Goal: Information Seeking & Learning: Learn about a topic

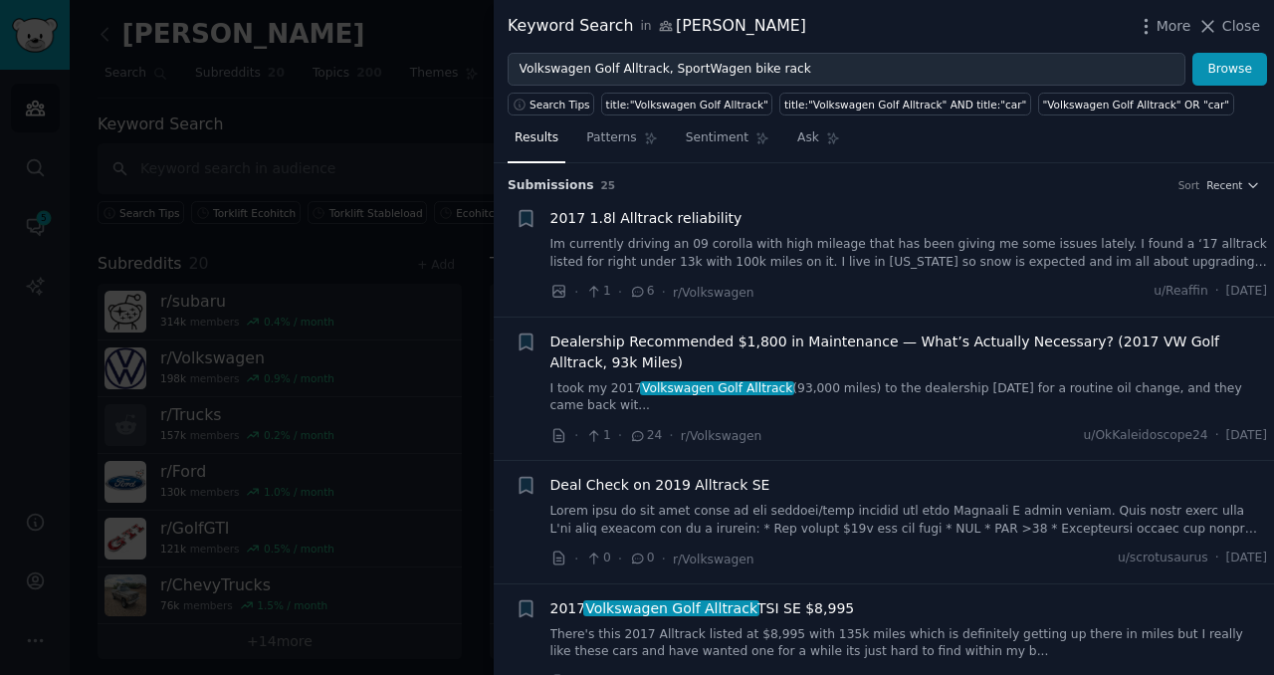
scroll to position [11, 0]
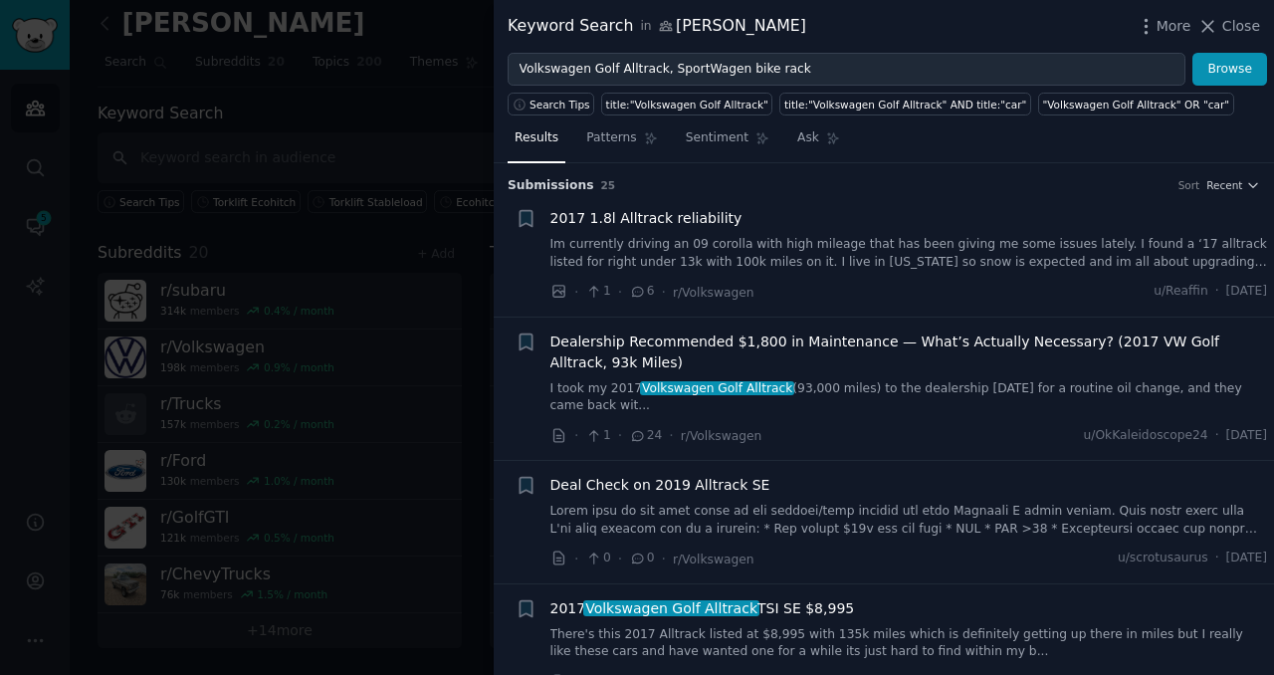
click at [1192, 53] on button "Browse" at bounding box center [1229, 70] width 75 height 34
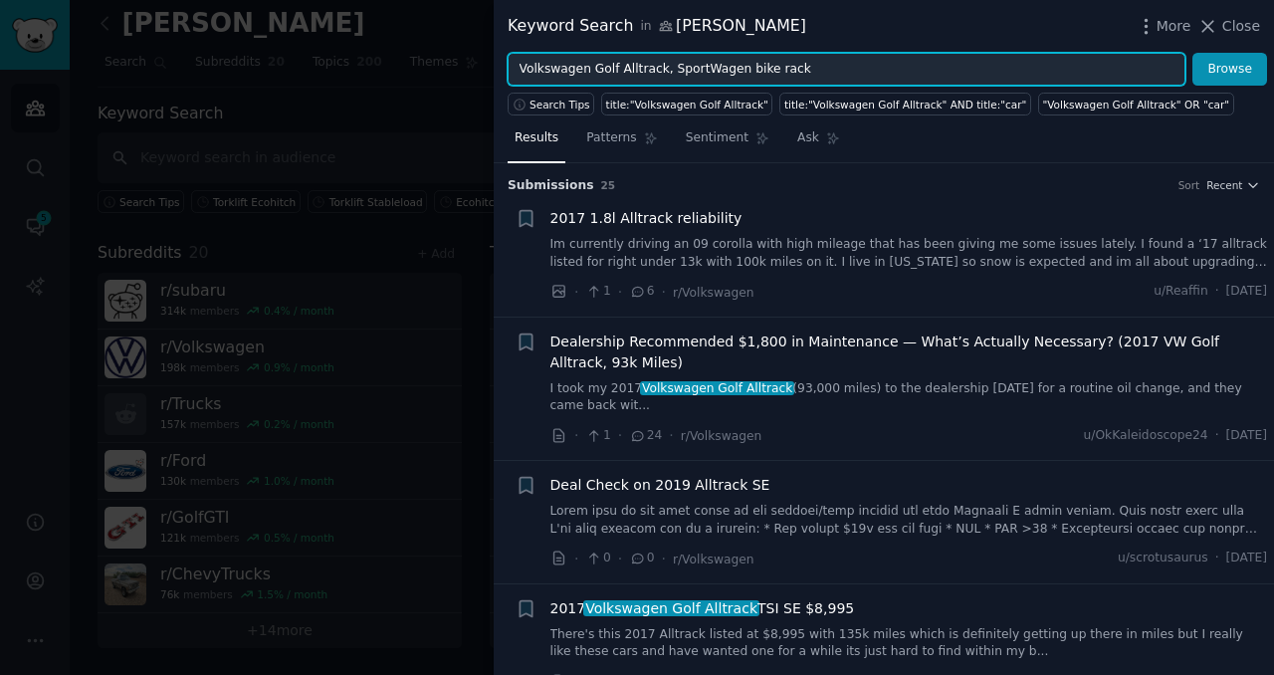
drag, startPoint x: 802, startPoint y: 68, endPoint x: 746, endPoint y: 69, distance: 55.7
click at [746, 69] on input "Volkswagen Golf Alltrack, SportWagen bike rack" at bounding box center [846, 70] width 678 height 34
paste input "24949"
type input "Volkswagen Golf Alltrack, SportWagen bDraw tite 24949"
click at [1192, 53] on button "Browse" at bounding box center [1229, 70] width 75 height 34
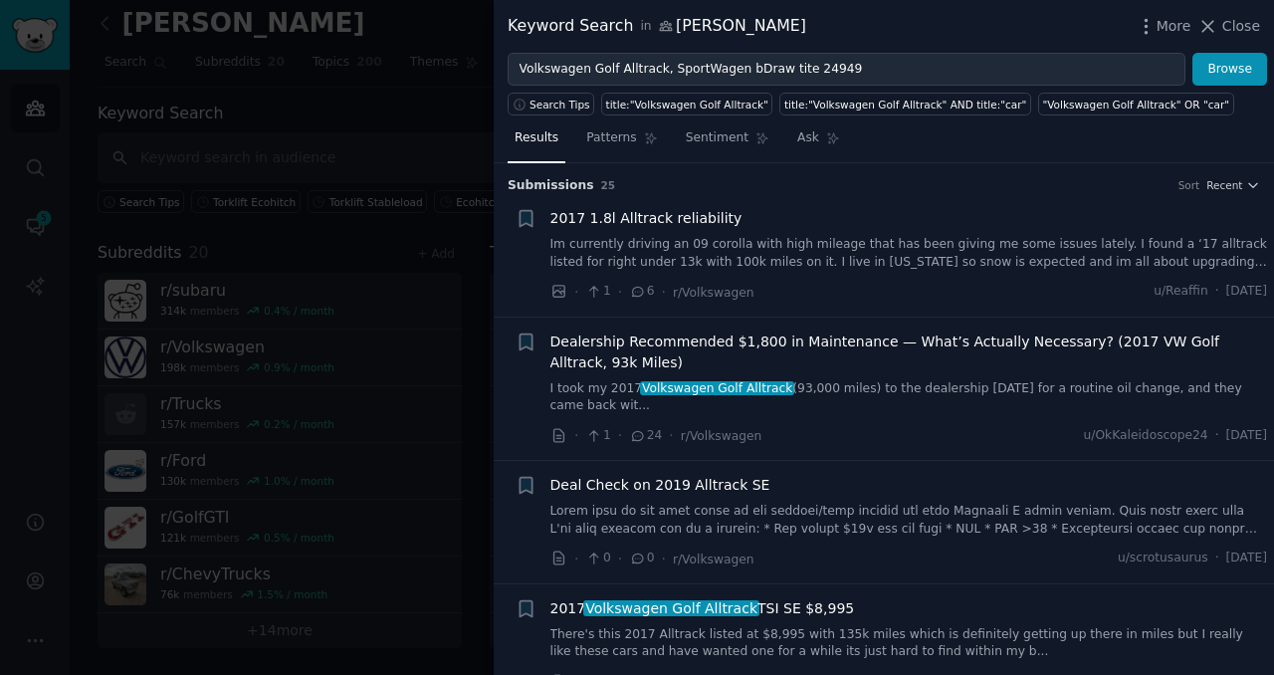
click at [841, 254] on link "Im currently driving an 09 corolla with high mileage that has been giving me so…" at bounding box center [908, 253] width 717 height 35
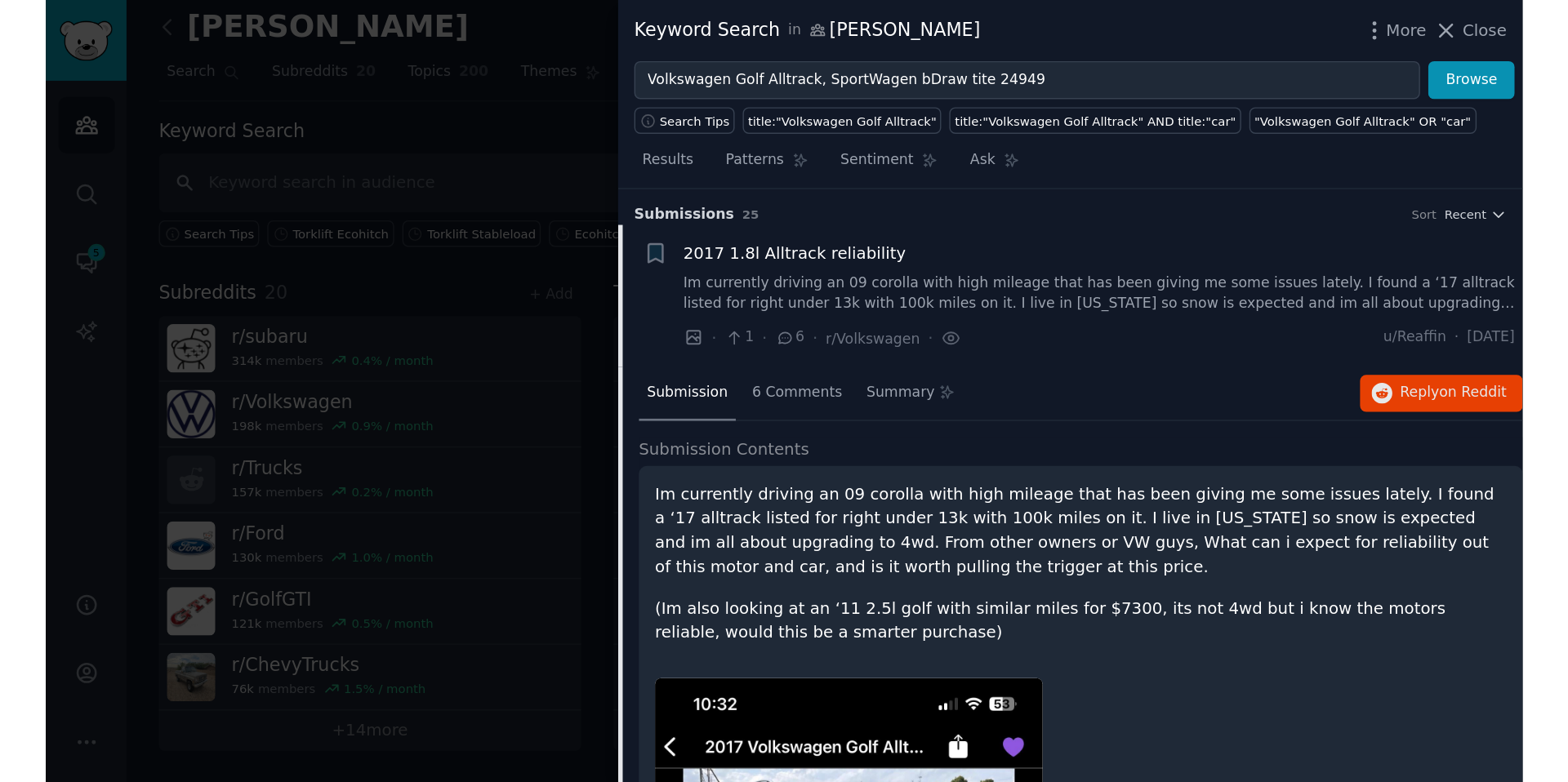
scroll to position [25, 0]
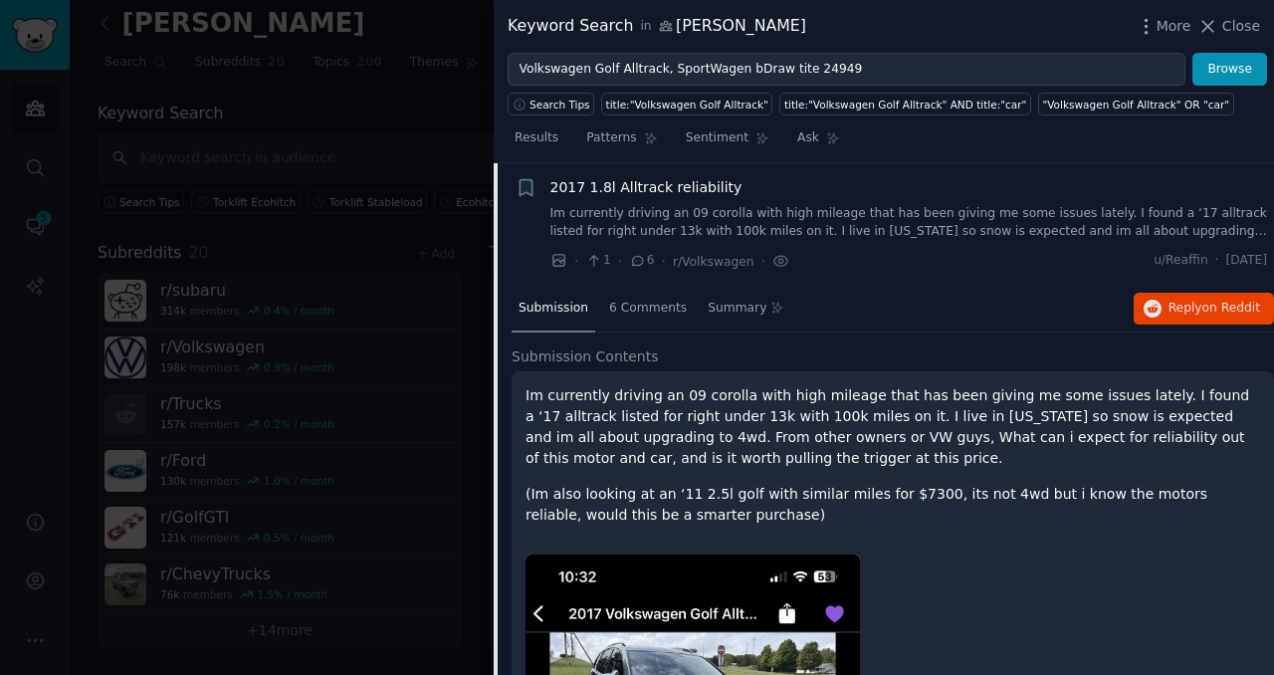
drag, startPoint x: 665, startPoint y: 41, endPoint x: 663, endPoint y: 51, distance: 10.1
click at [663, 51] on div "Keyword Search in [GEOGRAPHIC_DATA] More Close" at bounding box center [883, 26] width 780 height 53
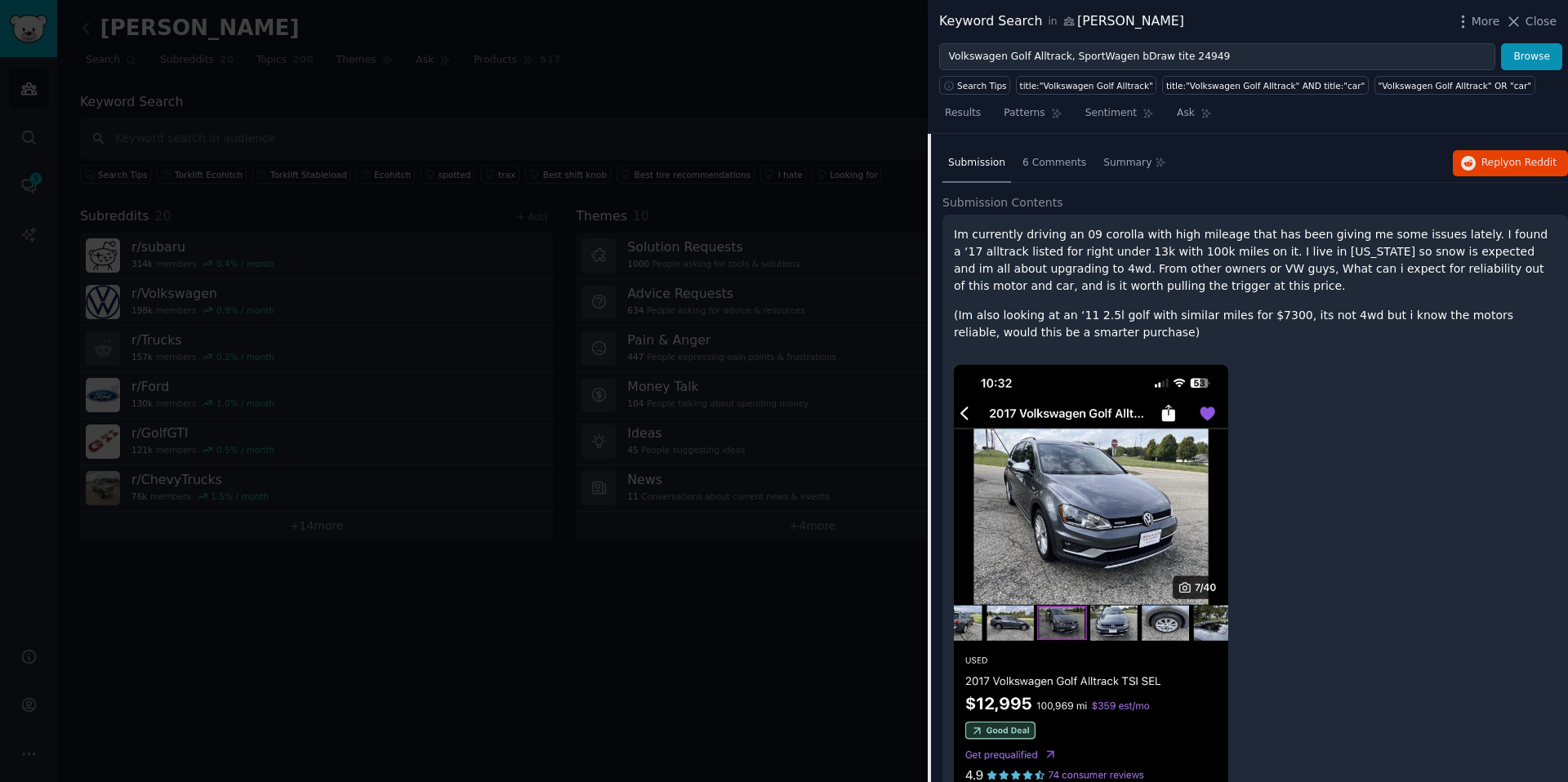
scroll to position [0, 0]
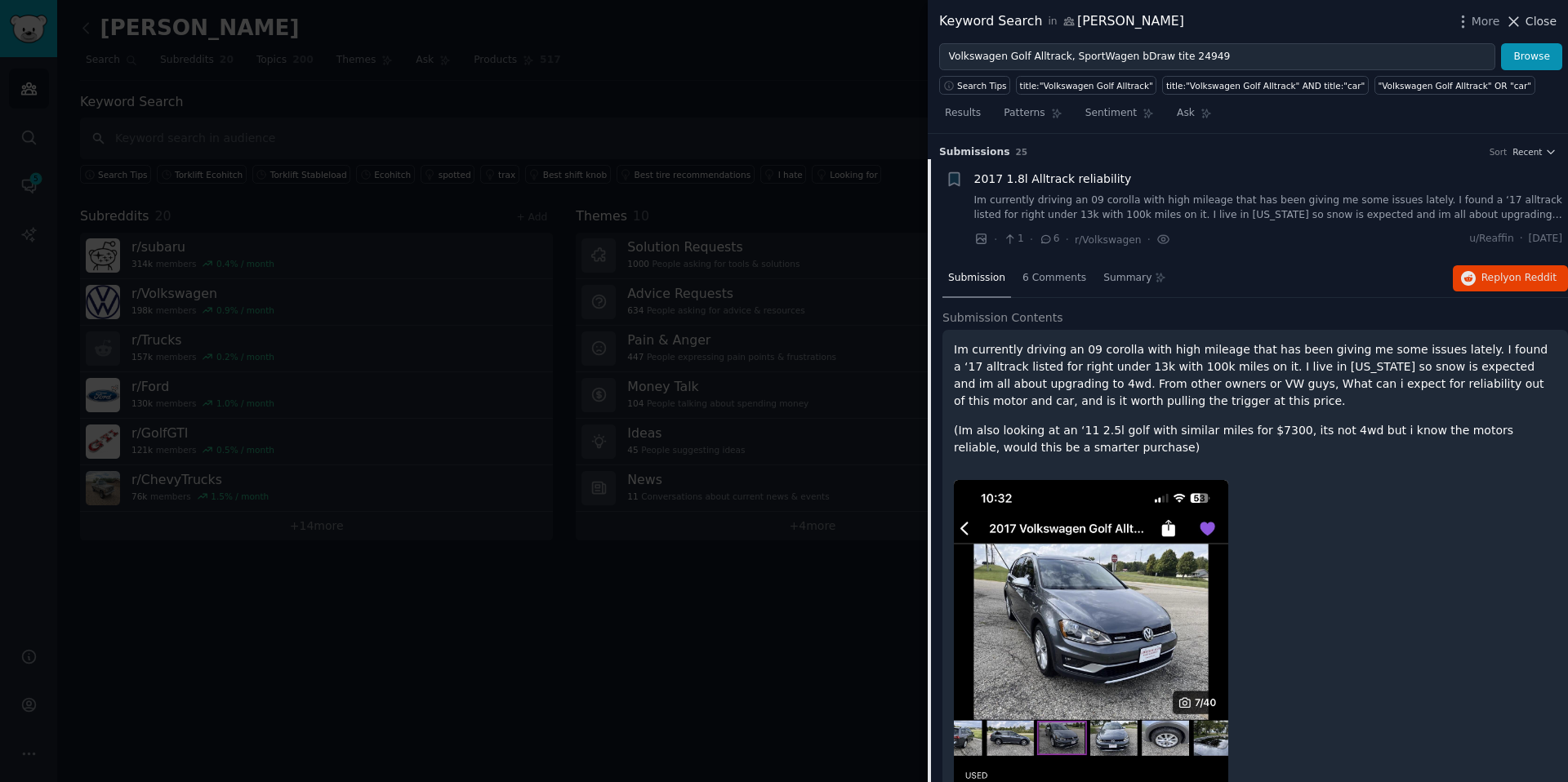
click at [1045, 24] on span "Close" at bounding box center [1542, 21] width 31 height 17
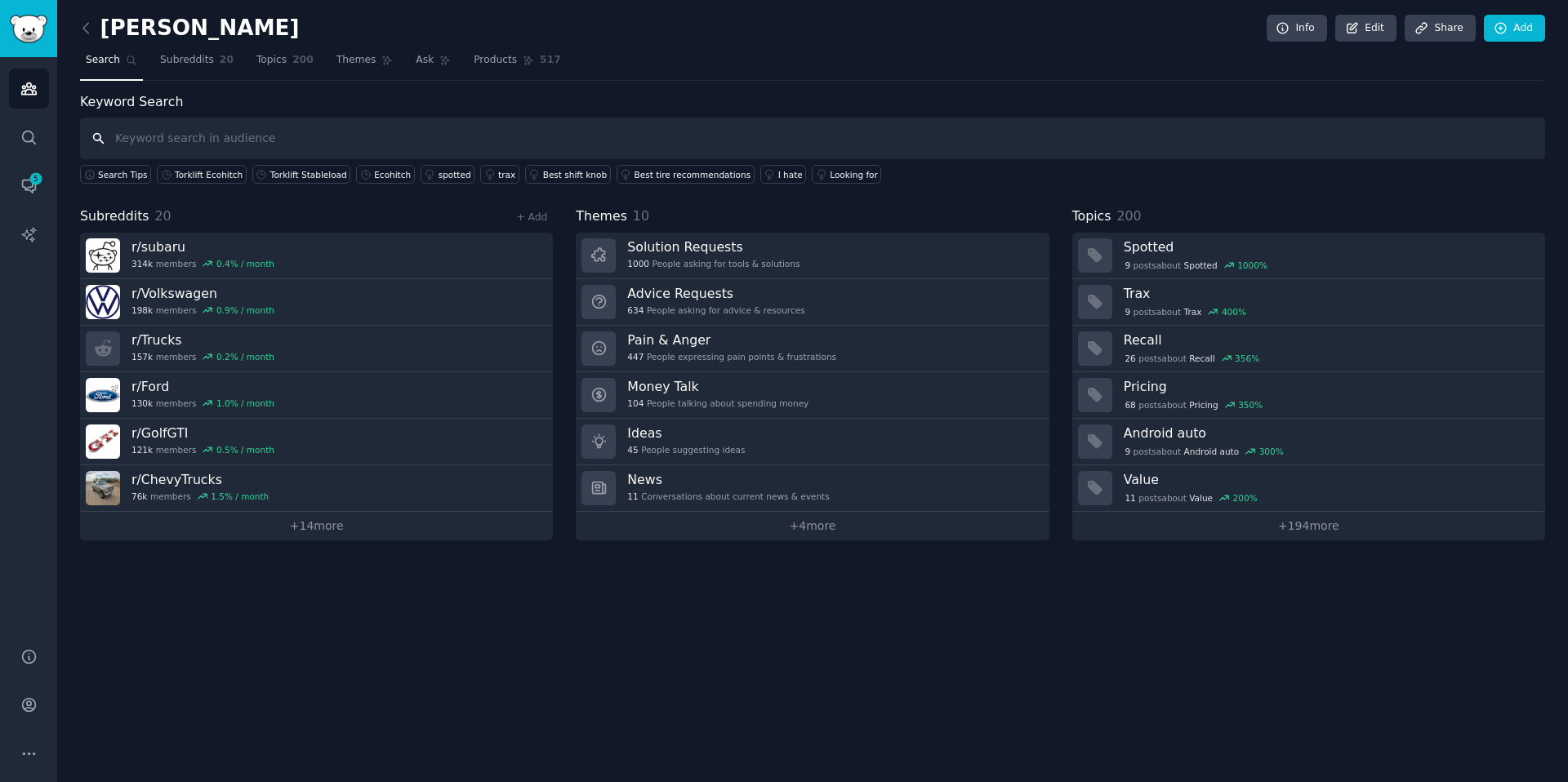
click at [438, 130] on input "text" at bounding box center [813, 138] width 1465 height 42
paste input "24949"
click at [243, 141] on input "24949" at bounding box center [813, 138] width 1465 height 42
paste input "Draw-Tite #24949 (Volkswagen Golf SportWagen / Alltrack)"
type input "24949 Draw-Tite #24949 (Volkswagen Golf SportWagen / Alltrack)"
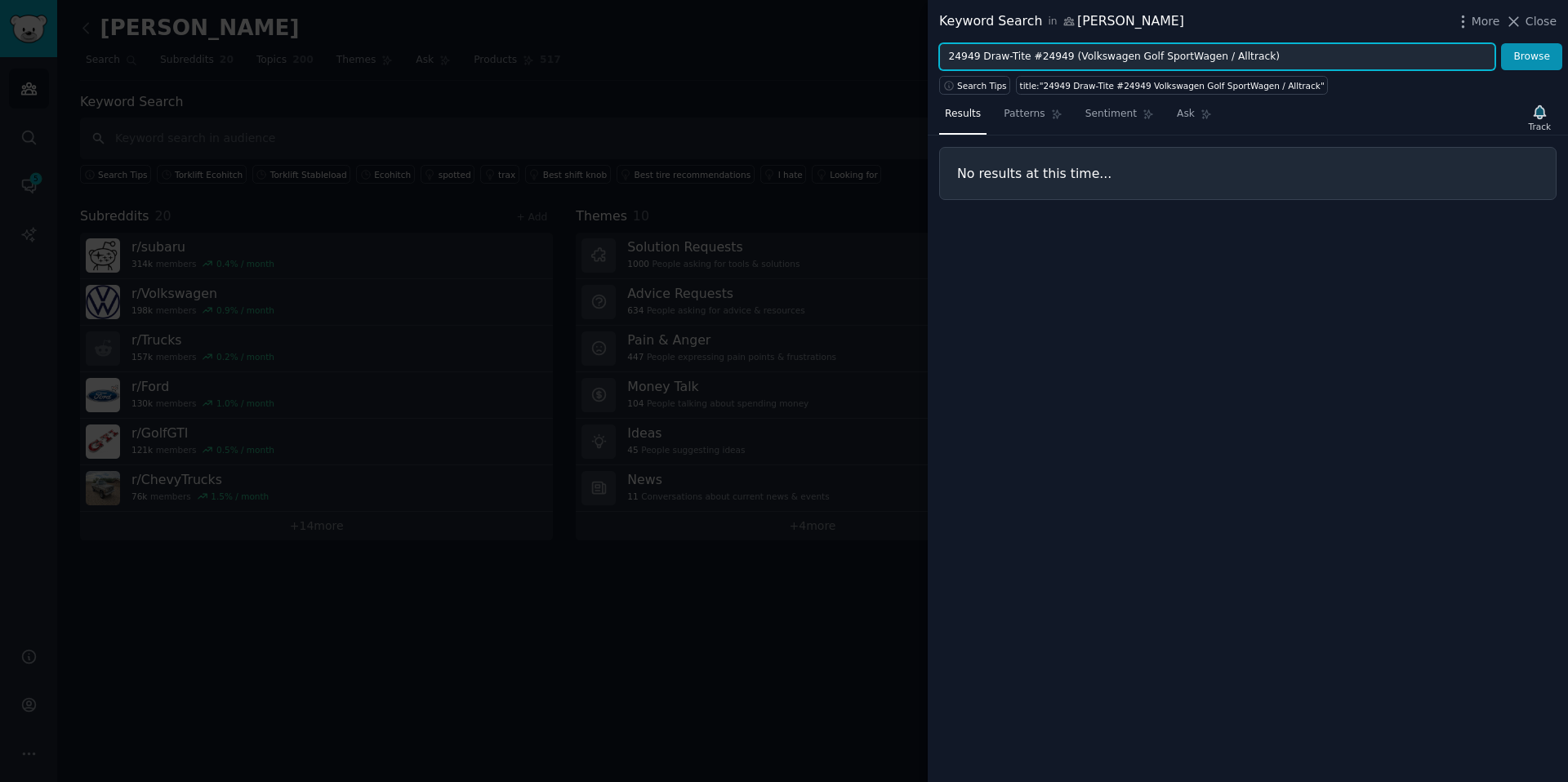
drag, startPoint x: 982, startPoint y: 58, endPoint x: 939, endPoint y: 53, distance: 43.3
click at [939, 53] on input "24949 Draw-Tite #24949 (Volkswagen Golf SportWagen / Alltrack)" at bounding box center [1217, 57] width 557 height 28
click at [1045, 43] on button "Browse" at bounding box center [1532, 57] width 62 height 28
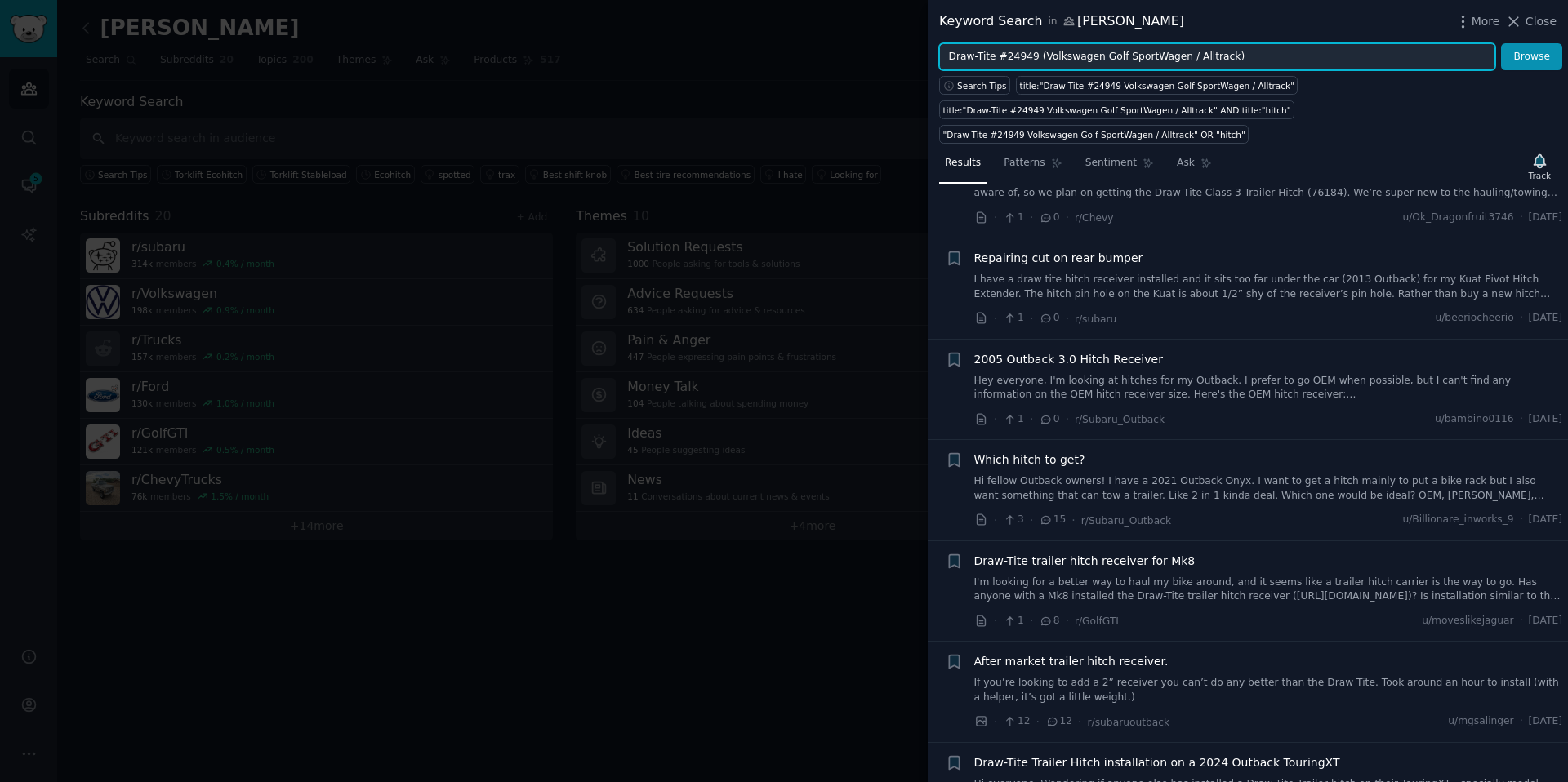
scroll to position [304, 0]
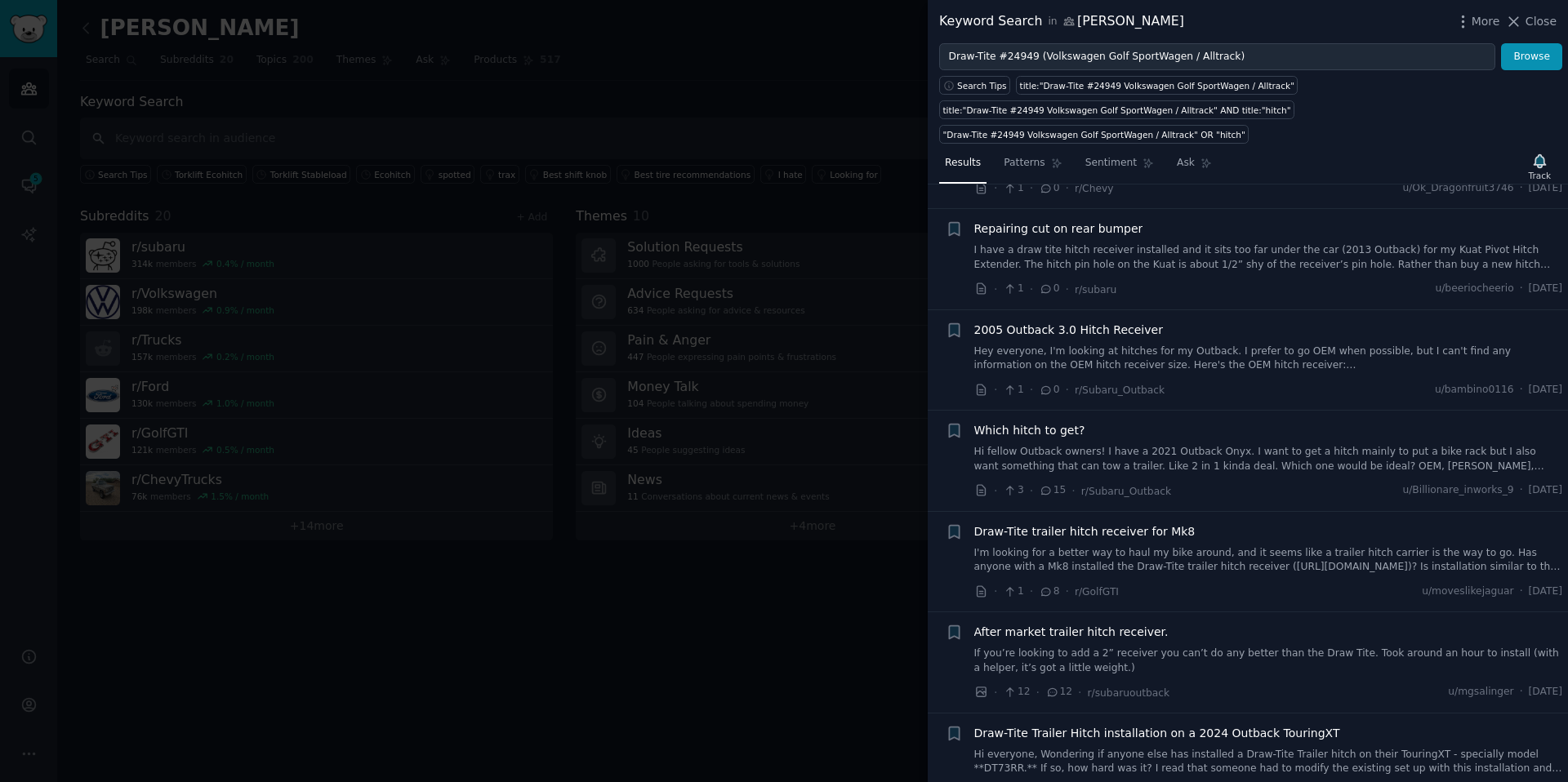
click at [1034, 553] on span "After market trailer hitch receiver." at bounding box center [1071, 632] width 195 height 17
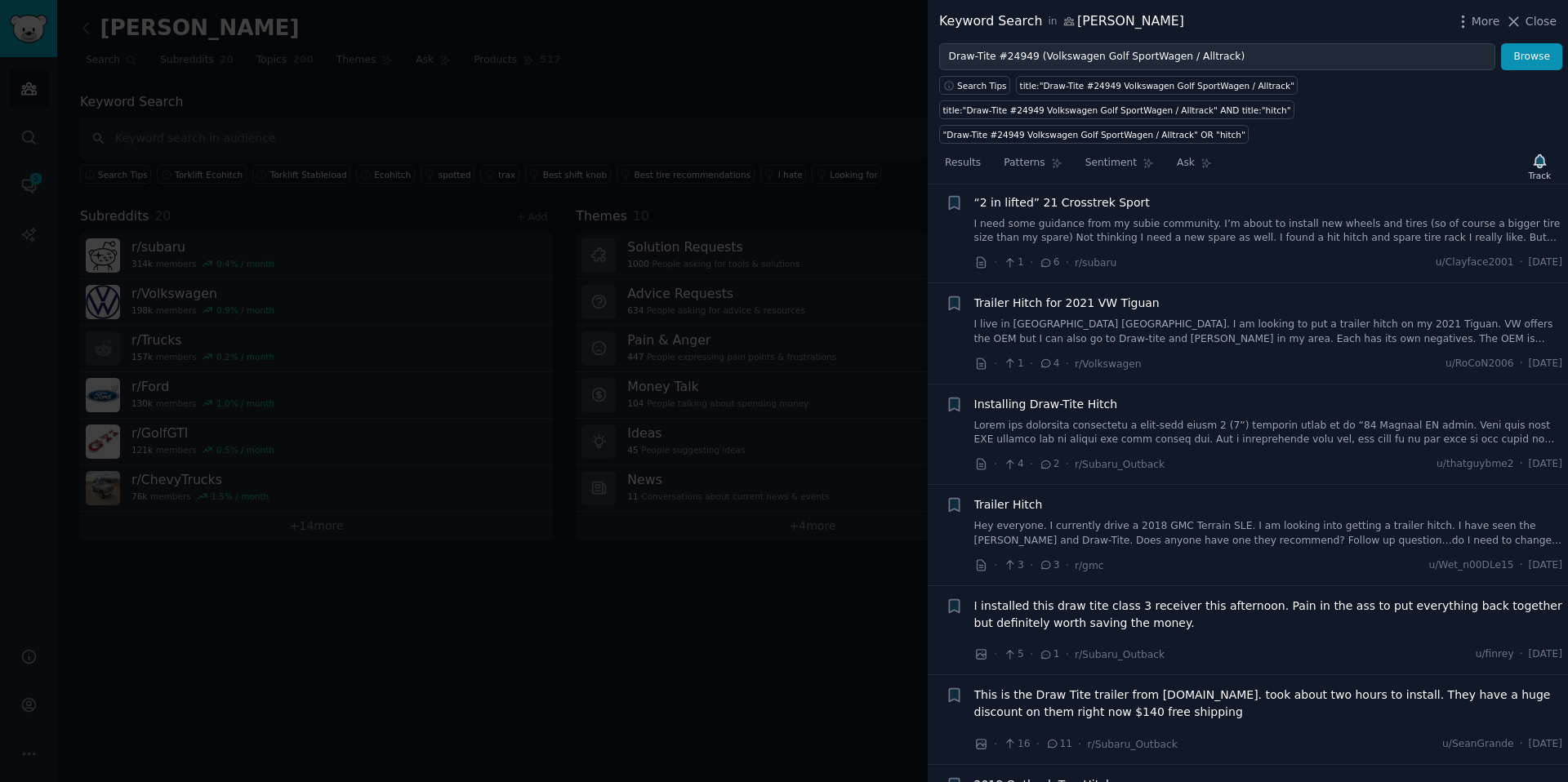
scroll to position [1324, 0]
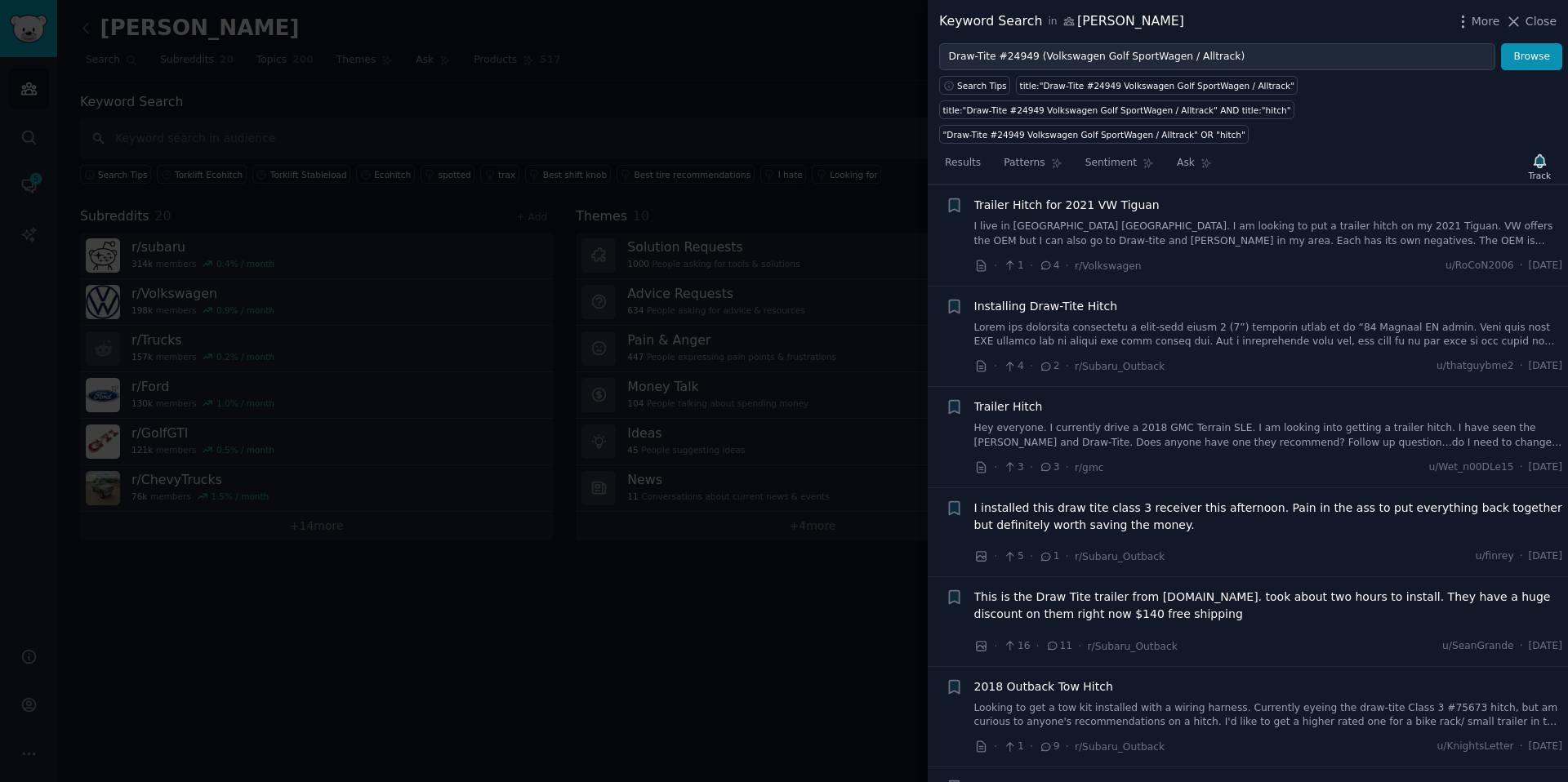
click at [1045, 553] on span "This is the Draw Tite trailer from [DOMAIN_NAME]. took about two hours to insta…" at bounding box center [1268, 606] width 589 height 34
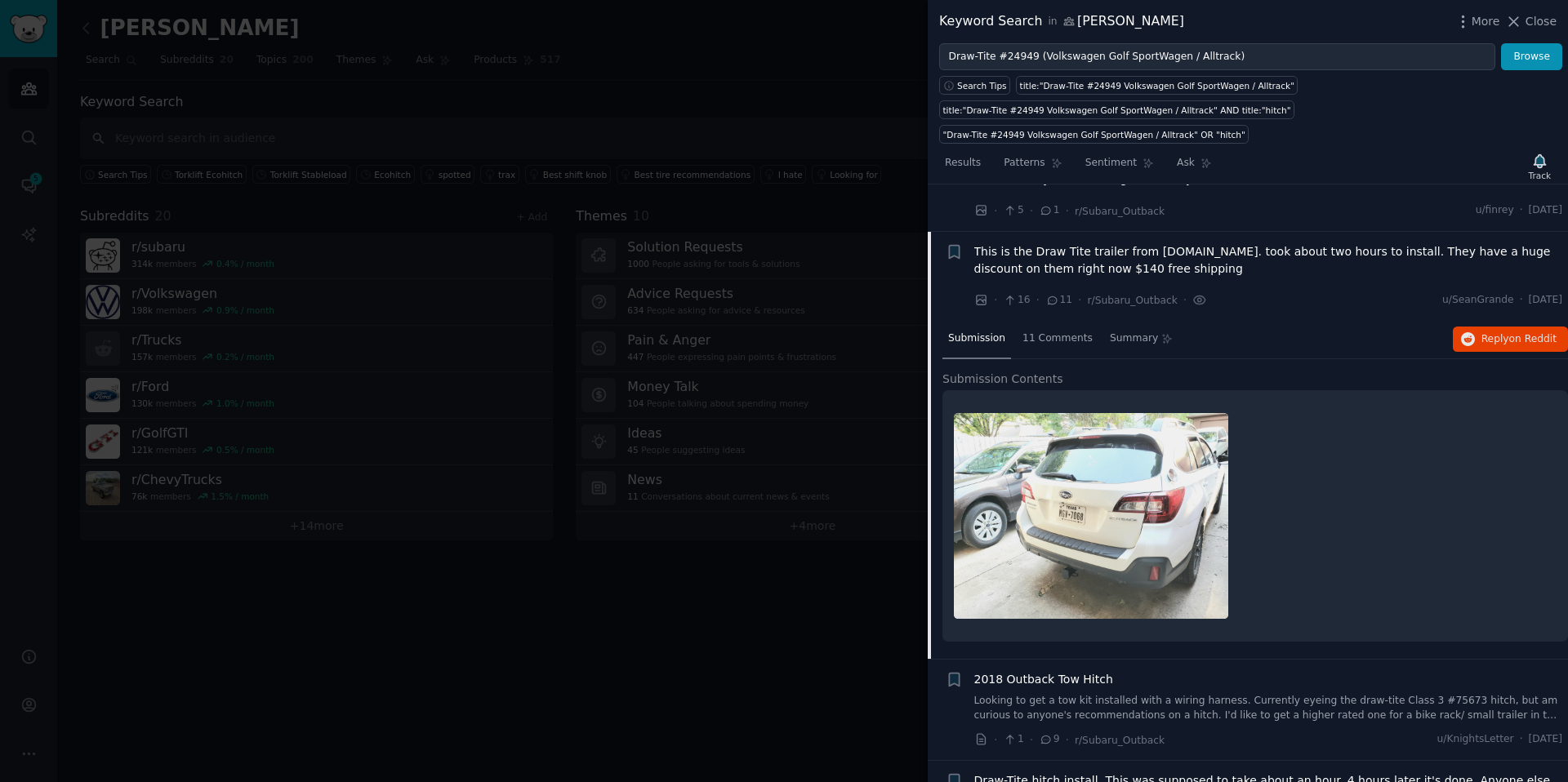
scroll to position [1426, 0]
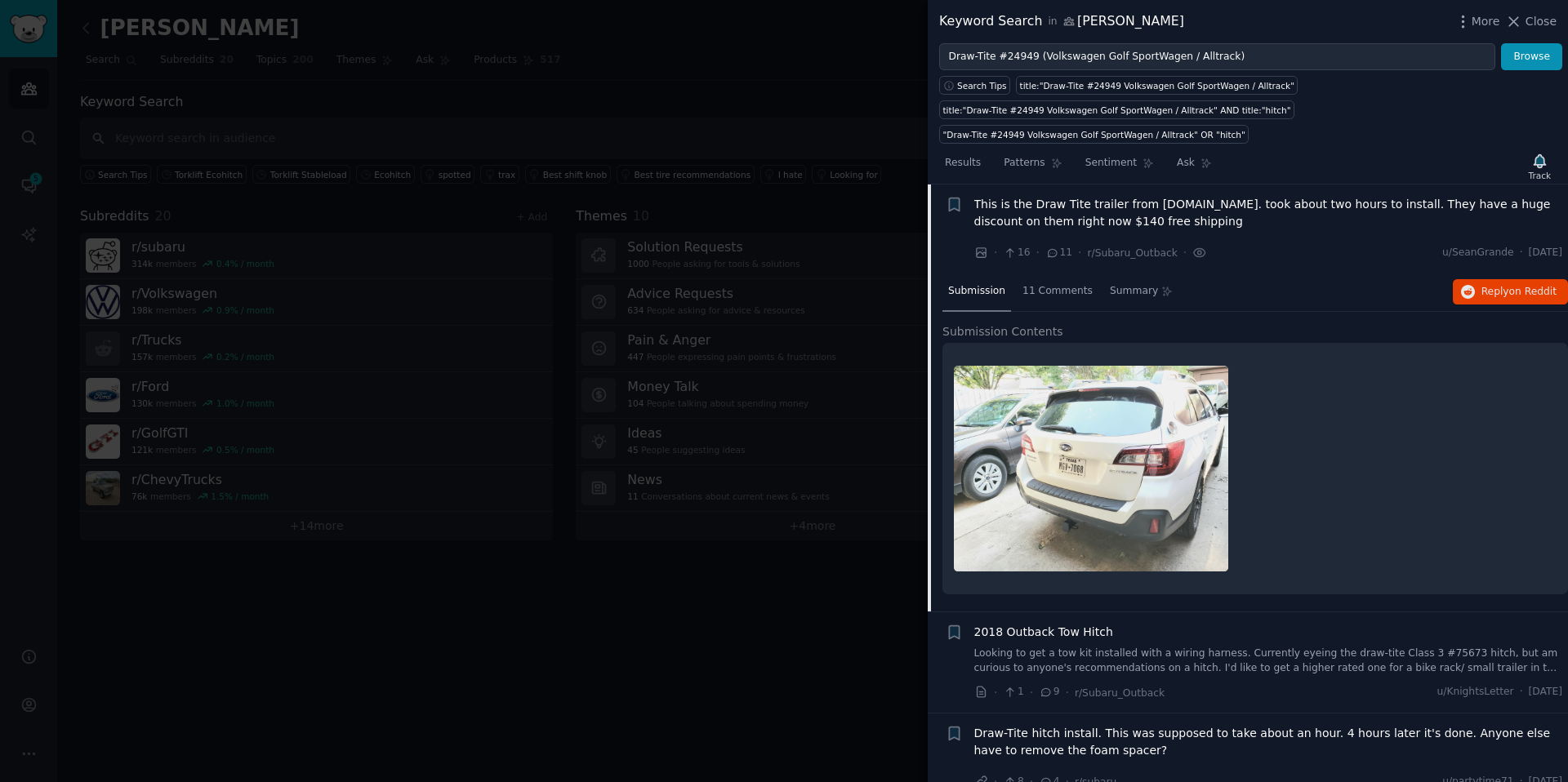
click at [1045, 216] on span "This is the Draw Tite trailer from [DOMAIN_NAME]. took about two hours to insta…" at bounding box center [1268, 213] width 589 height 34
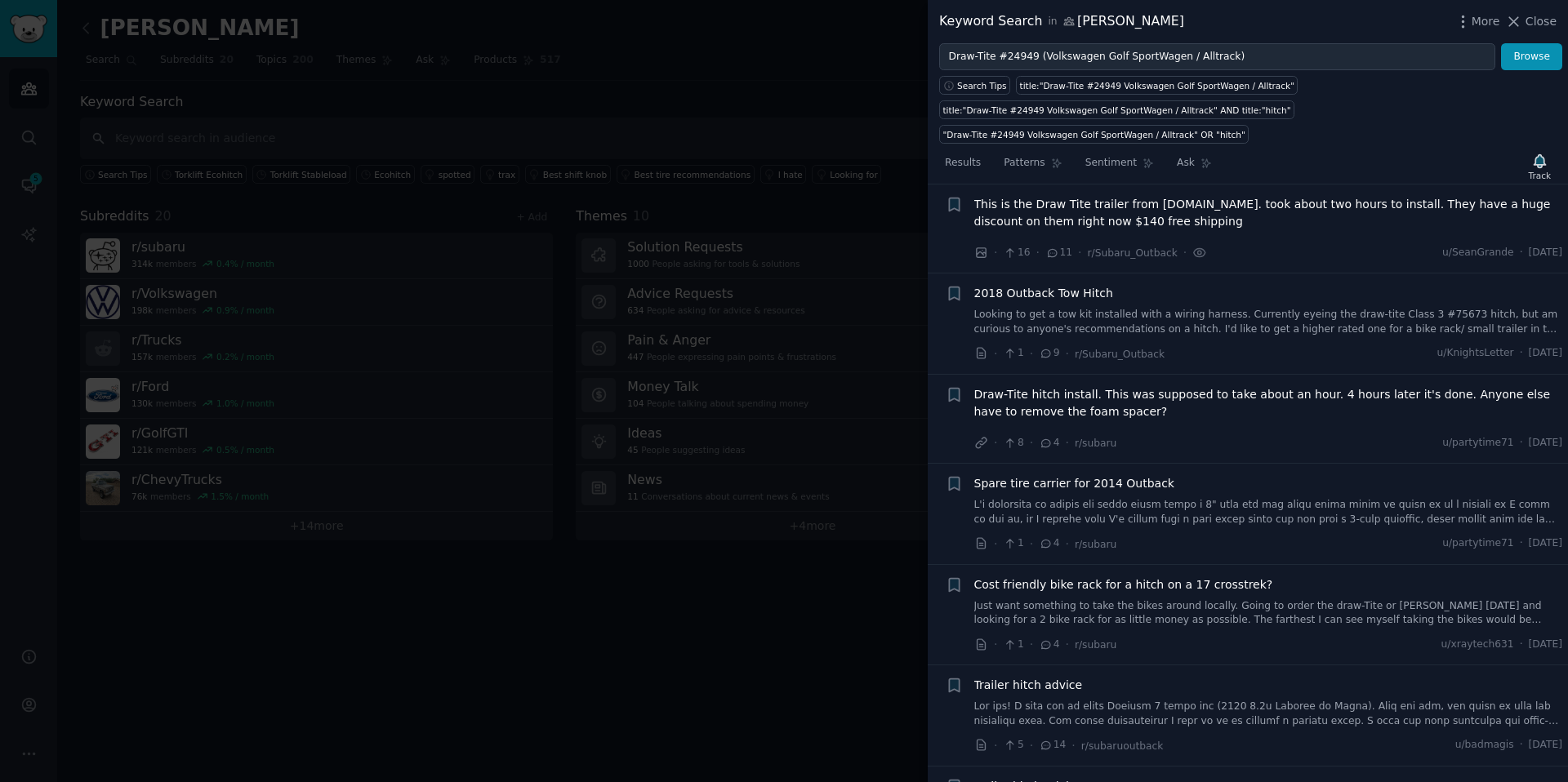
click at [1045, 198] on span "This is the Draw Tite trailer from [DOMAIN_NAME]. took about two hours to insta…" at bounding box center [1268, 213] width 589 height 34
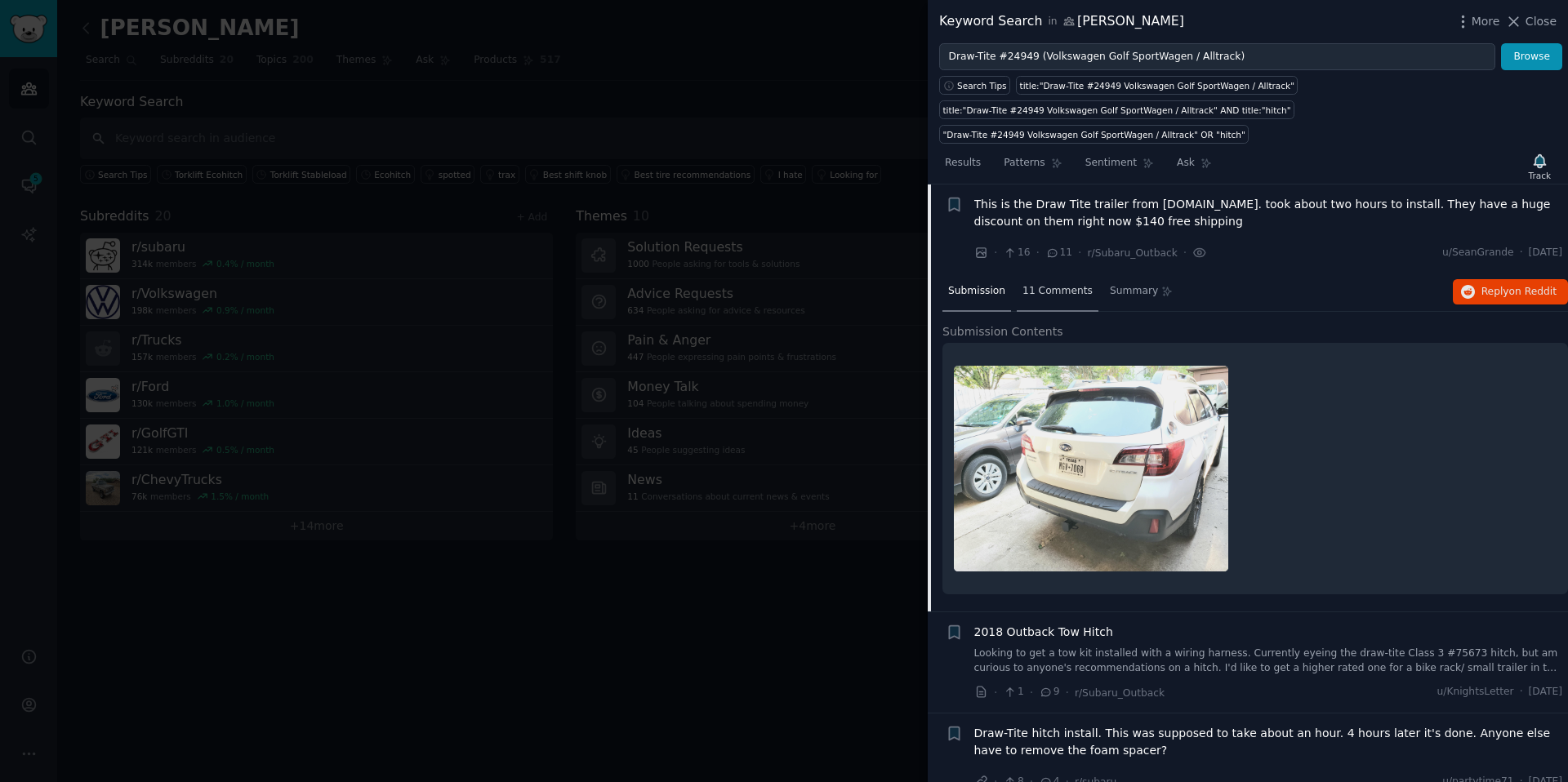
click at [1045, 295] on span "11 Comments" at bounding box center [1058, 291] width 71 height 15
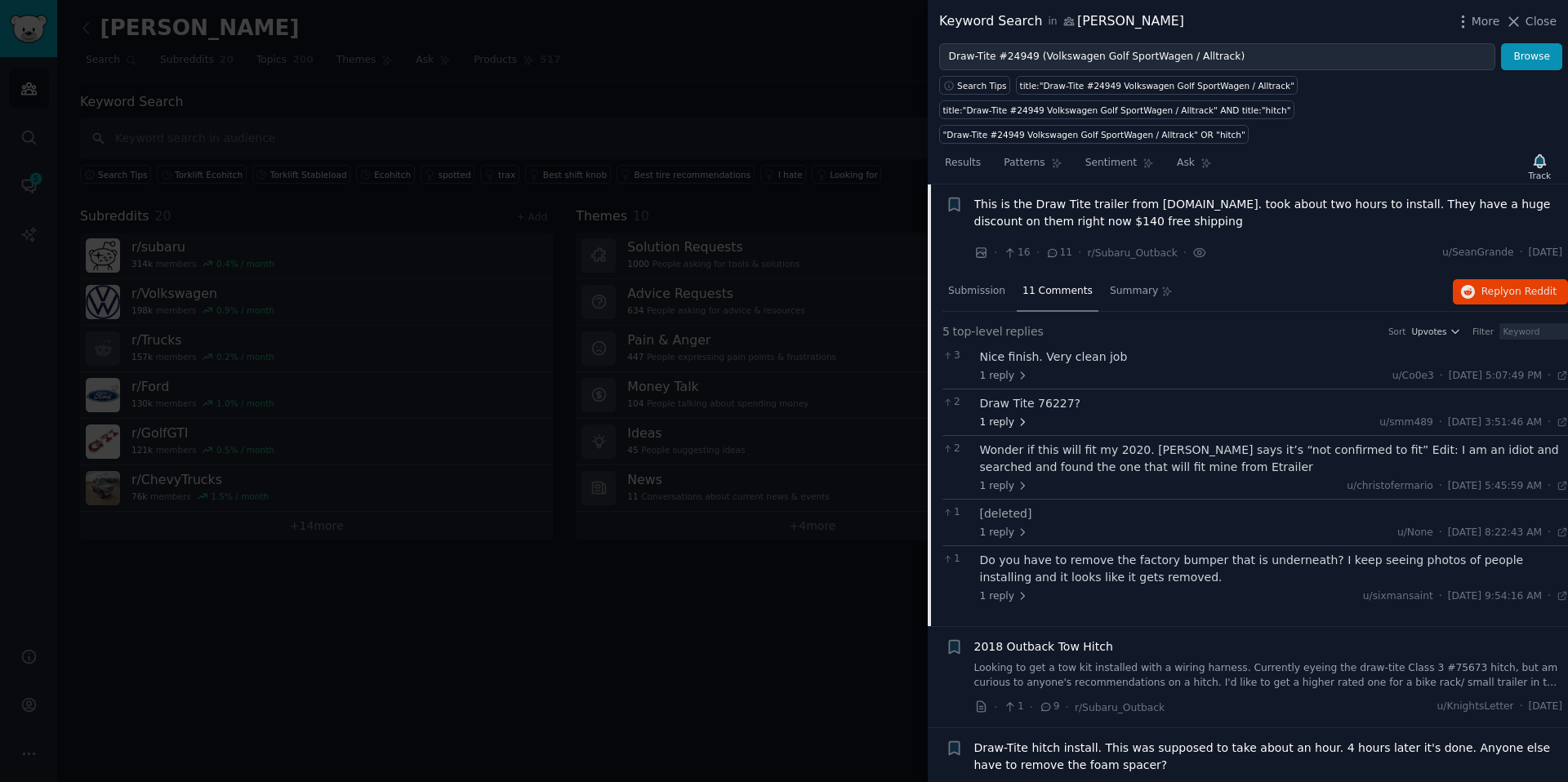
click at [1005, 423] on span "1 reply" at bounding box center [1005, 423] width 49 height 15
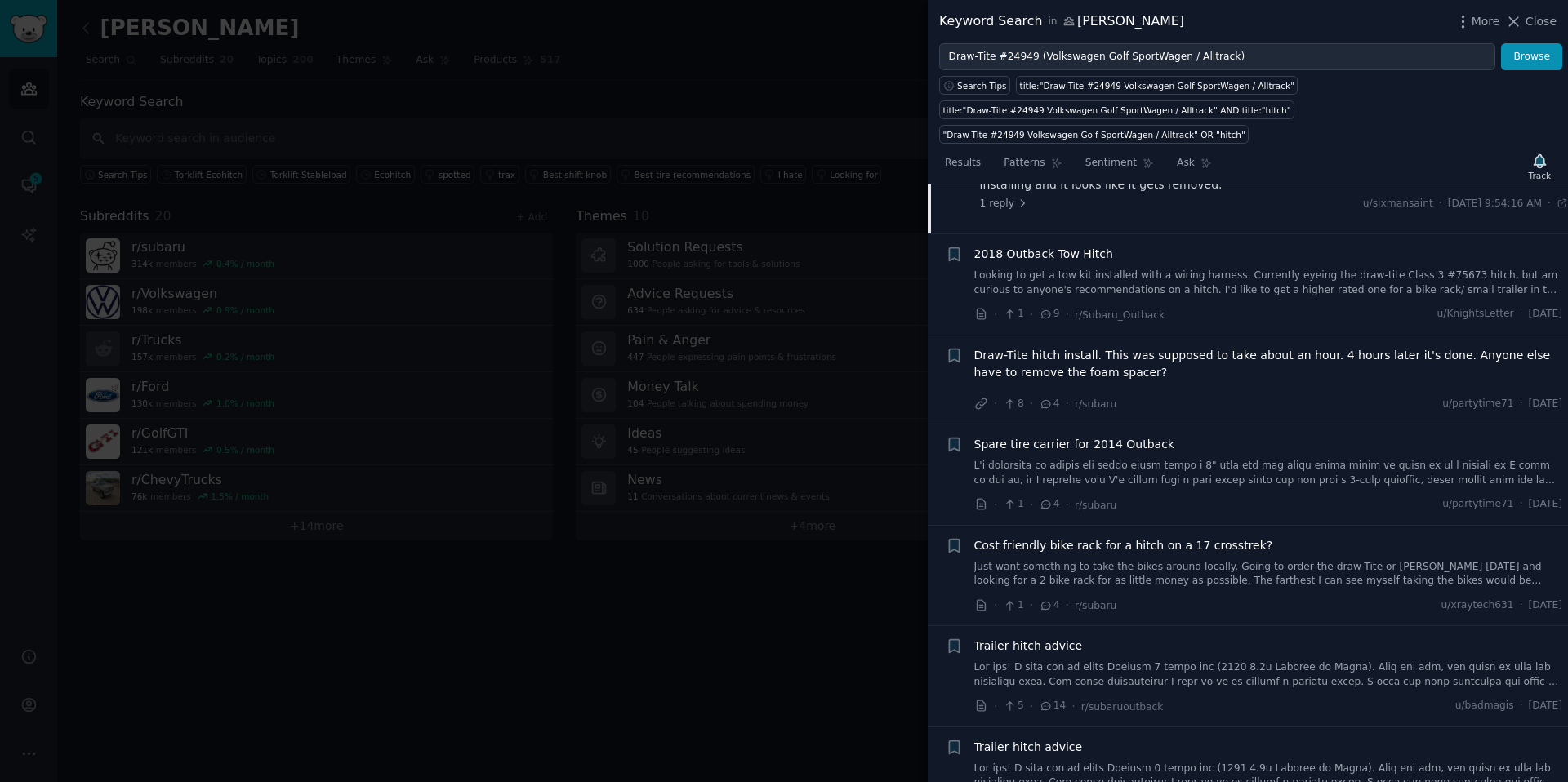
scroll to position [1873, 0]
click at [1045, 370] on span "Draw-Tite hitch install. This was supposed to take about an hour. 4 hours later…" at bounding box center [1268, 361] width 589 height 34
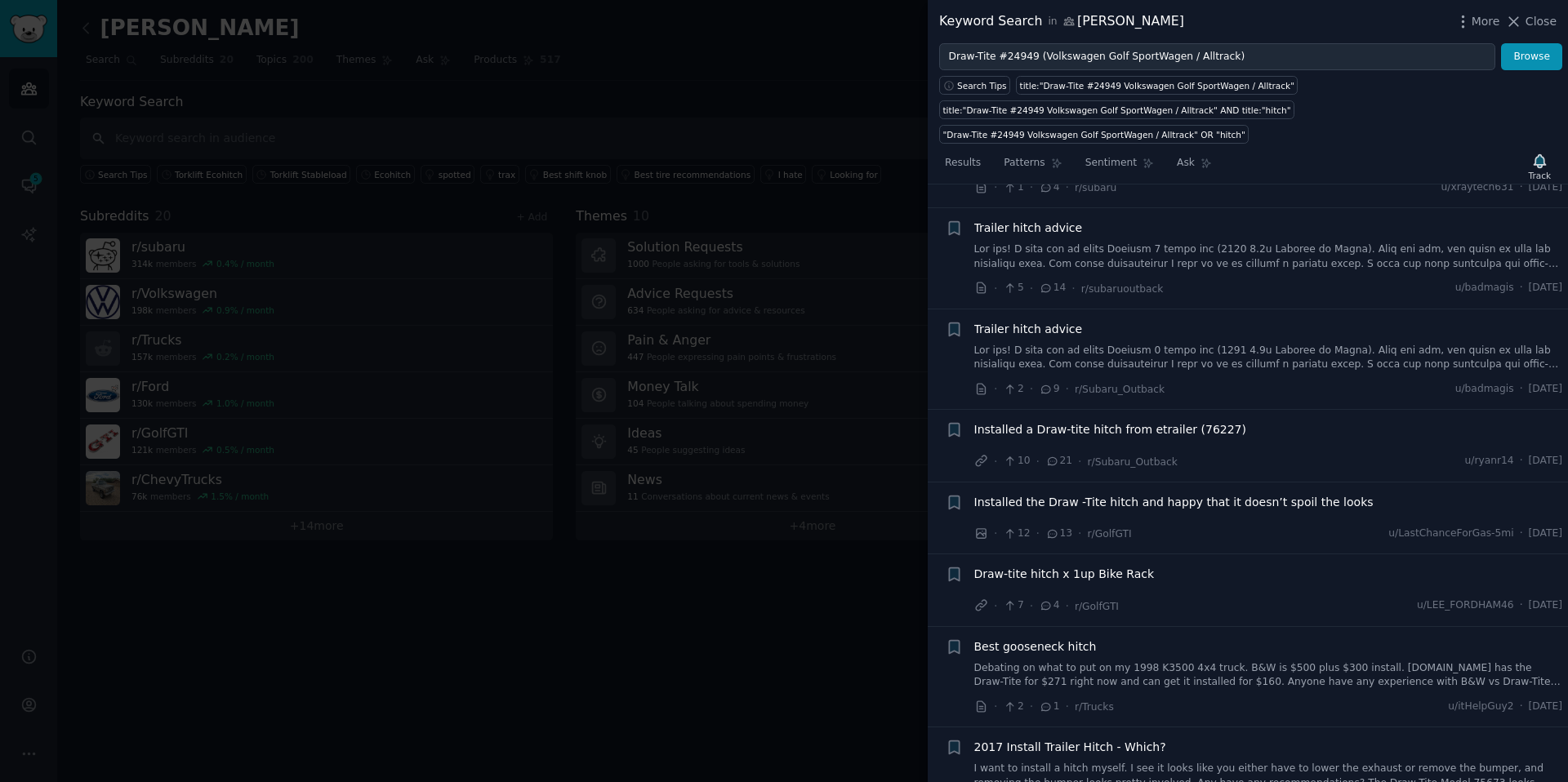
scroll to position [2461, 0]
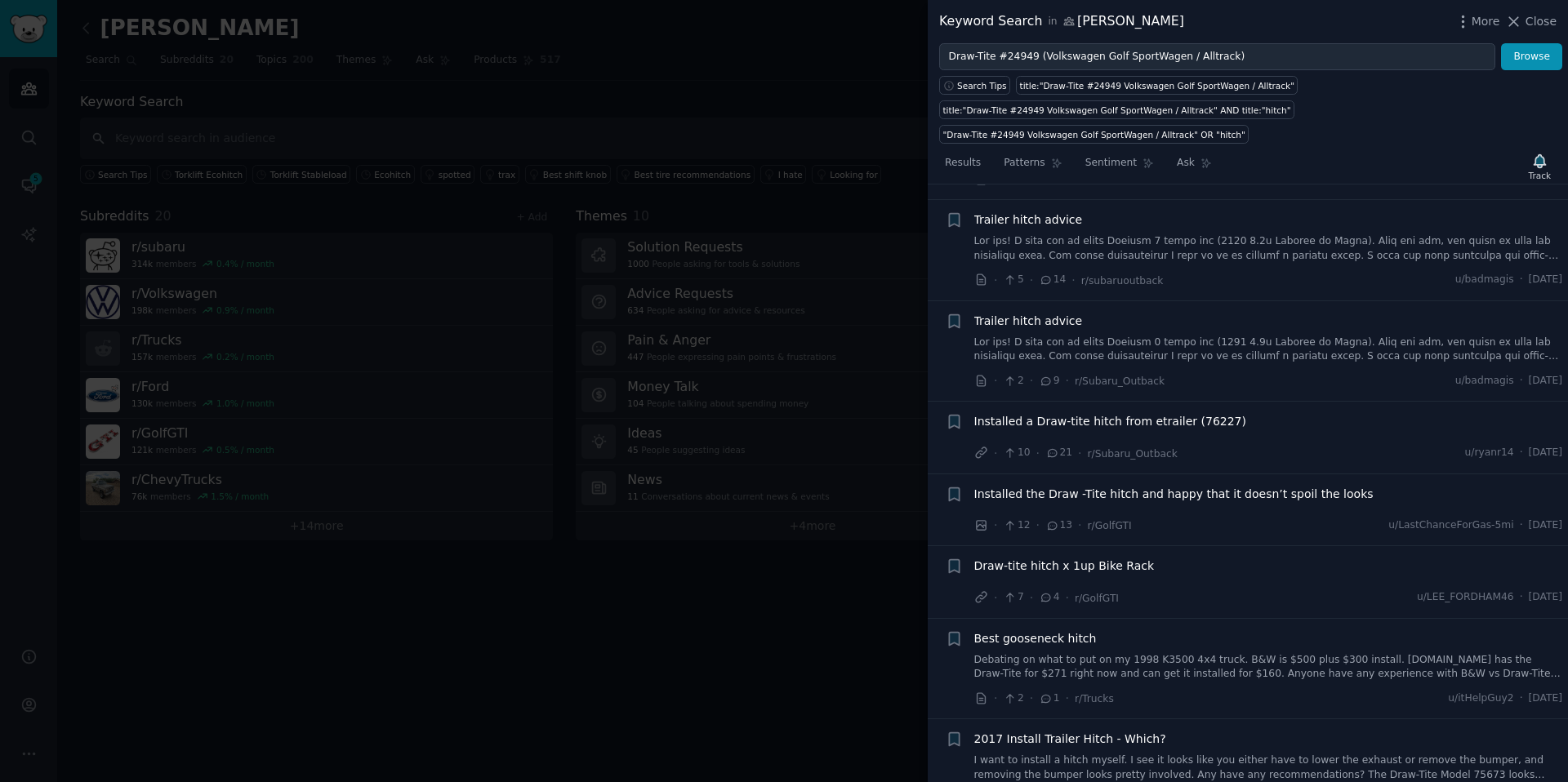
click at [1045, 553] on span "Draw-tite hitch x 1up Bike Rack" at bounding box center [1065, 566] width 181 height 17
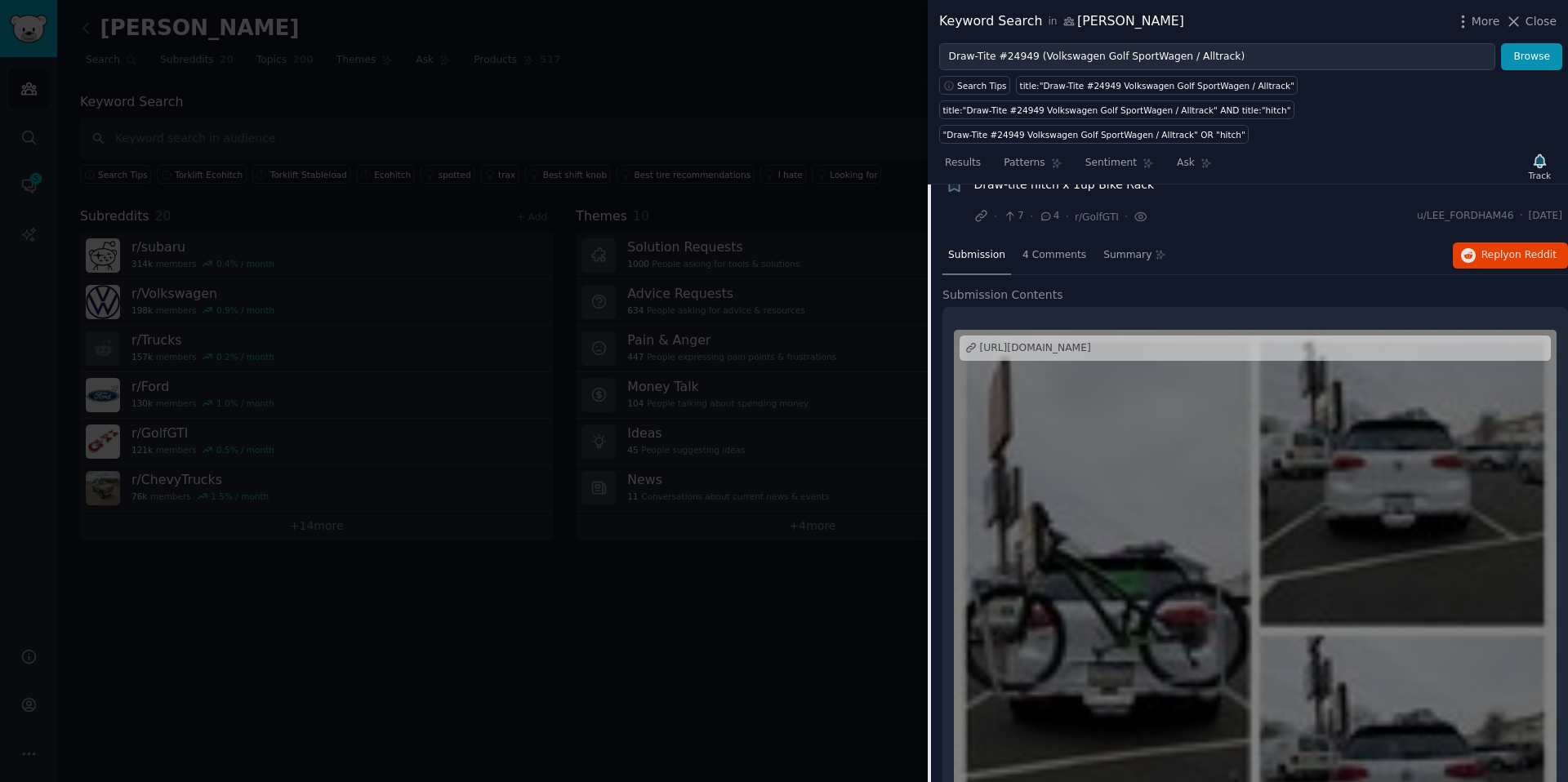
scroll to position [2273, 0]
click at [1045, 254] on span "4 Comments" at bounding box center [1055, 255] width 64 height 15
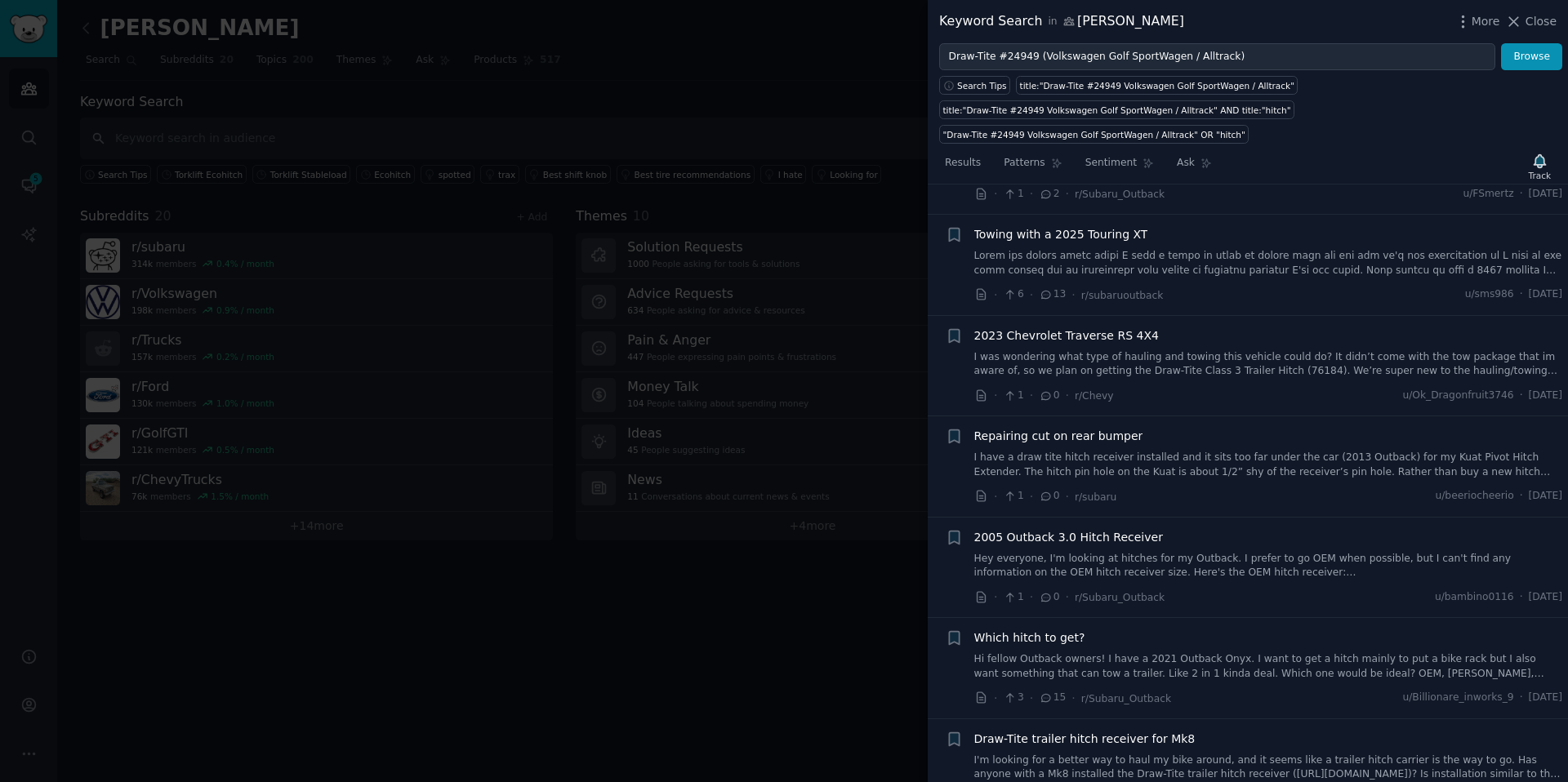
scroll to position [0, 0]
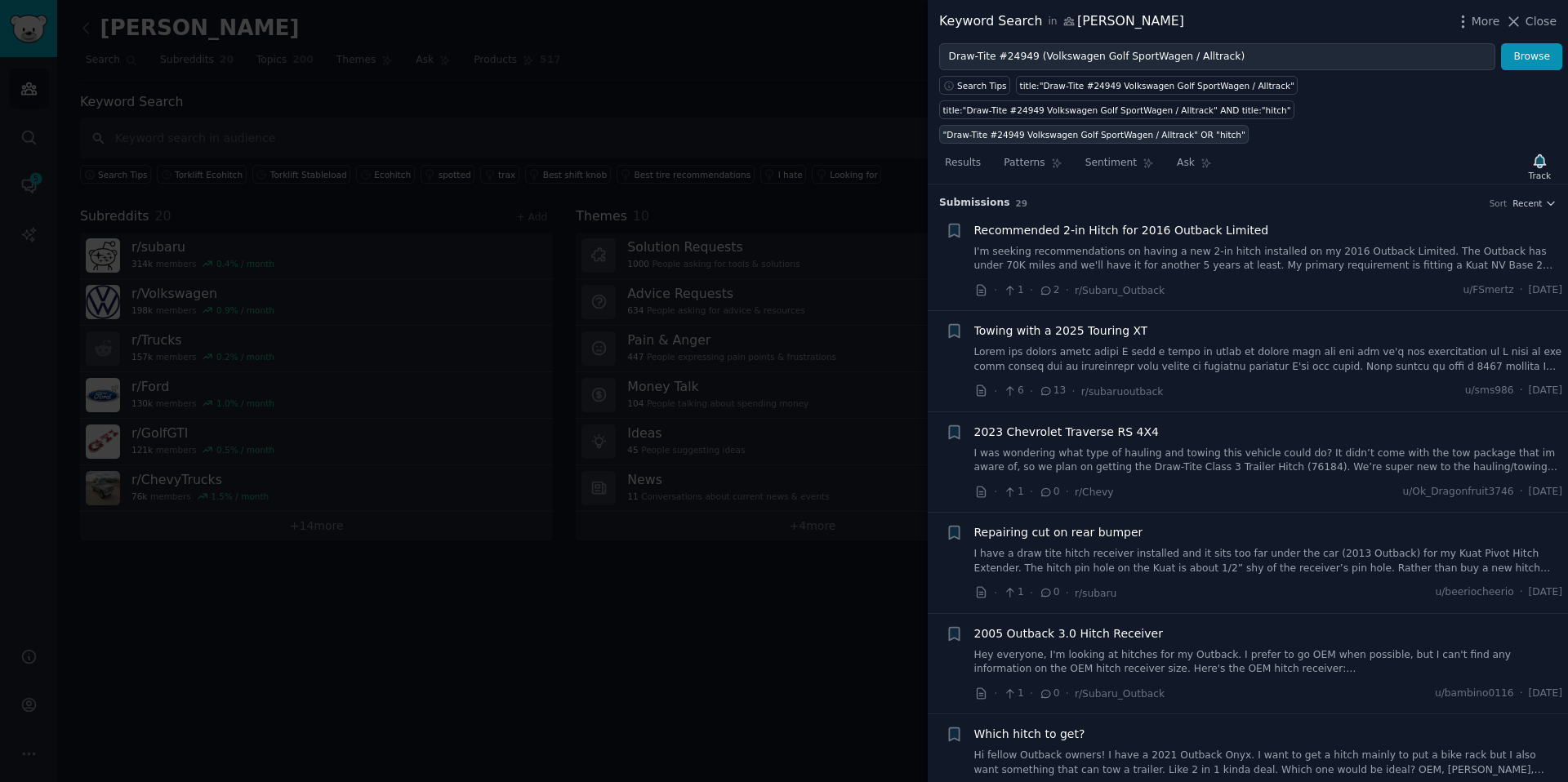
click at [1045, 137] on div ""Draw-Tite #24949 Volkswagen Golf SportWagen / Alltrack" OR "hitch"" at bounding box center [1094, 135] width 302 height 11
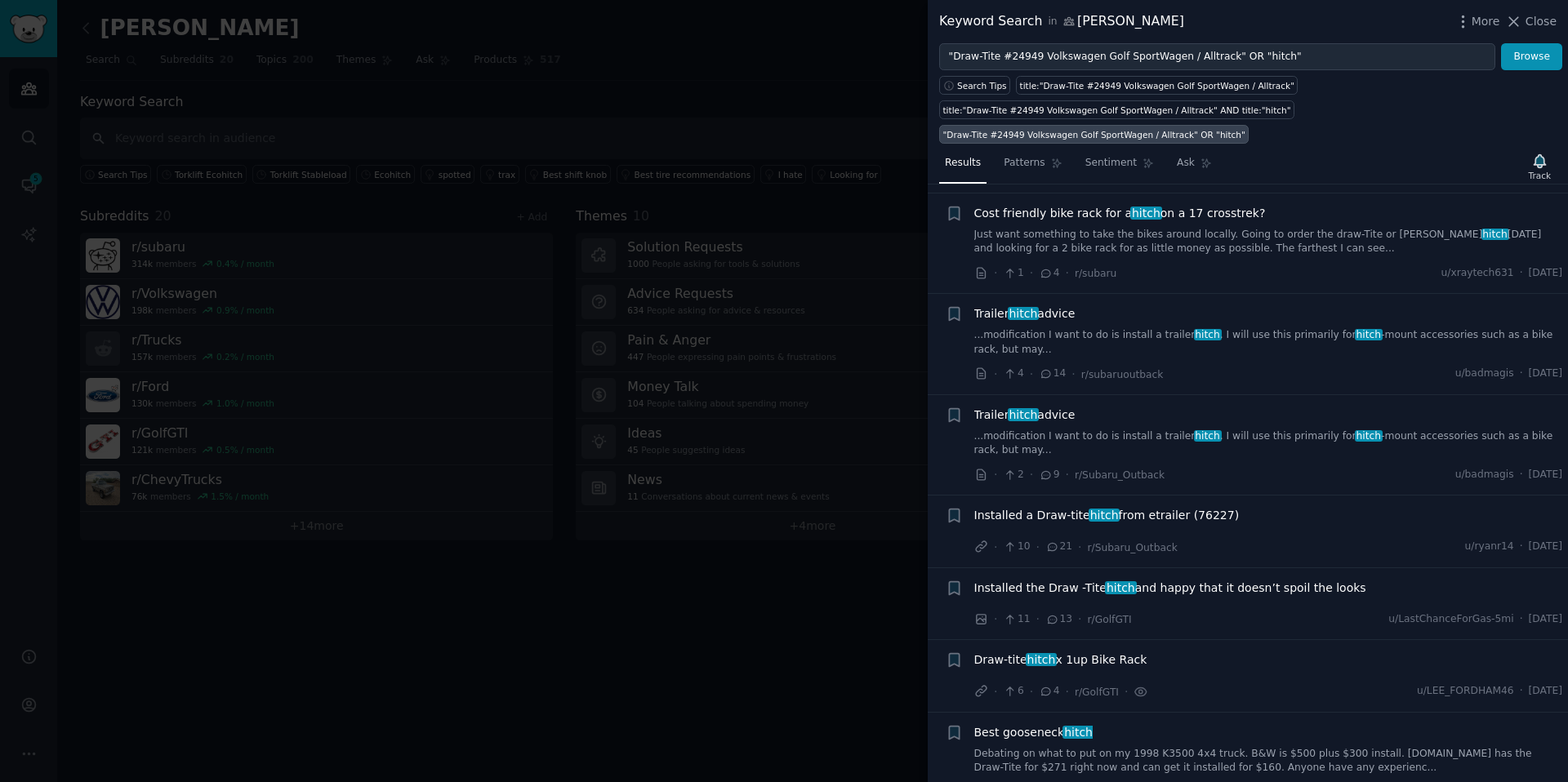
scroll to position [1799, 0]
click at [1045, 553] on span "Installed the Draw -Tite hitch and happy that it doesn’t spoil the looks" at bounding box center [1171, 587] width 392 height 17
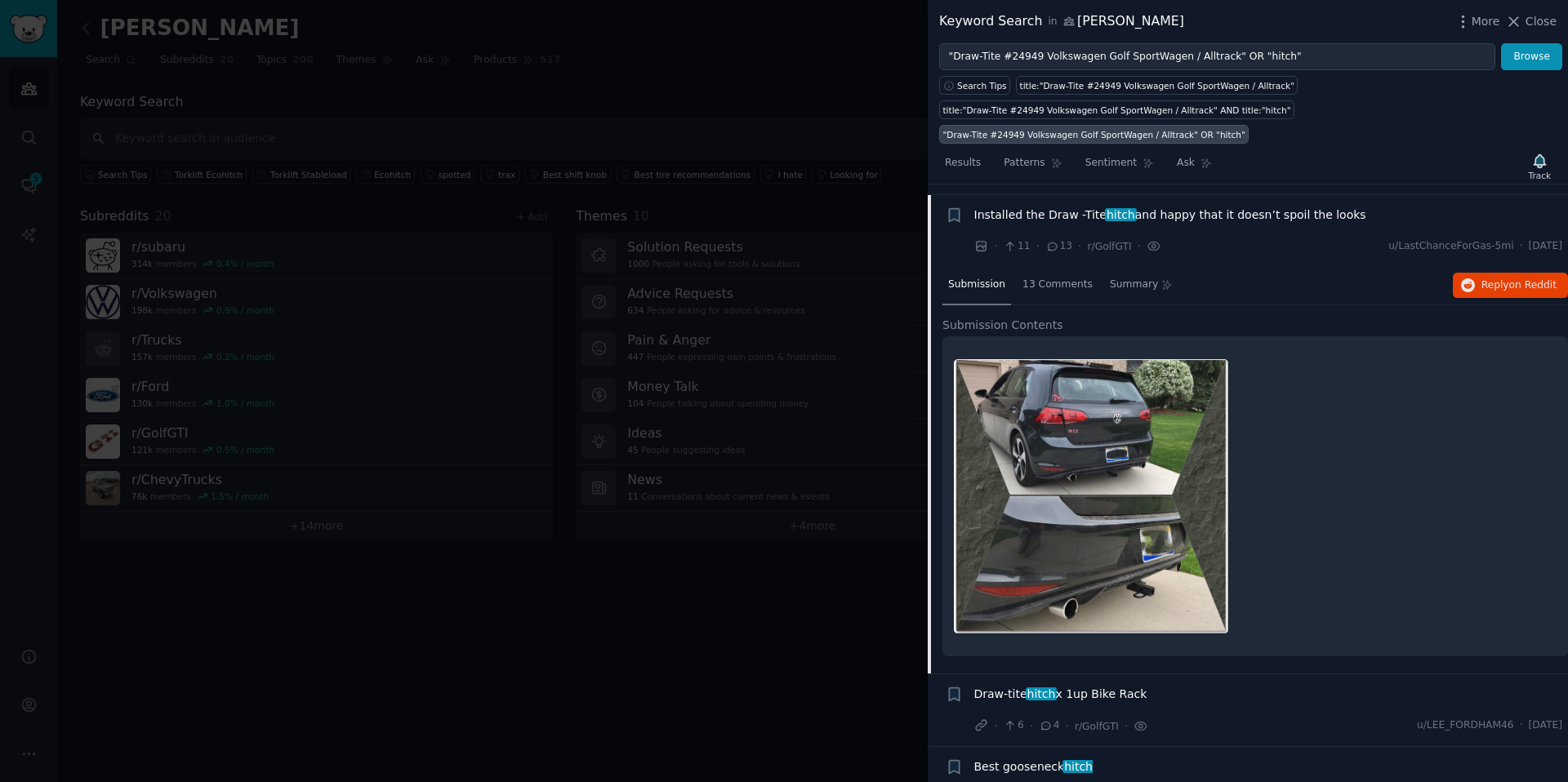
scroll to position [2181, 0]
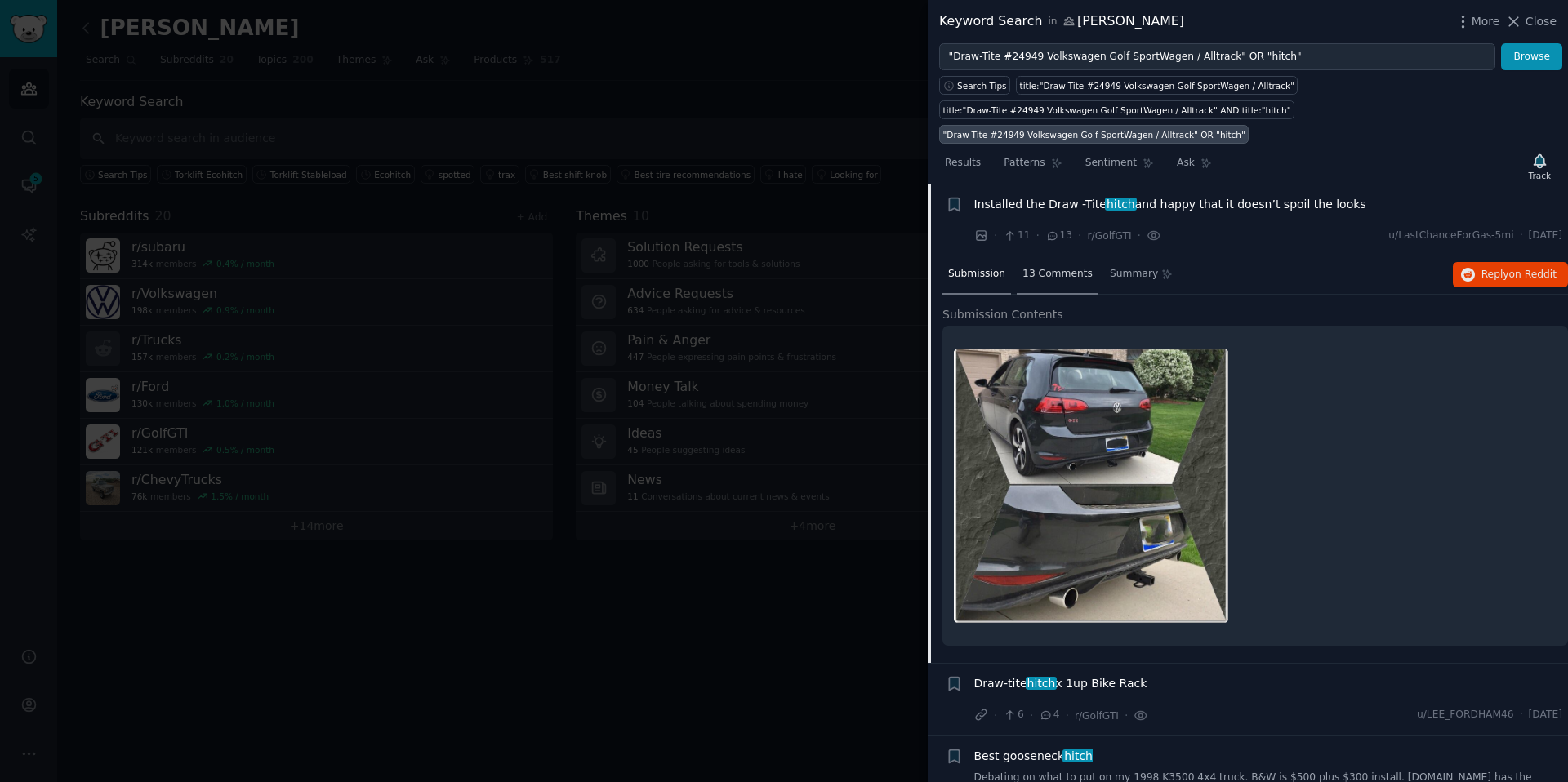
click at [1045, 272] on span "13 Comments" at bounding box center [1058, 274] width 71 height 15
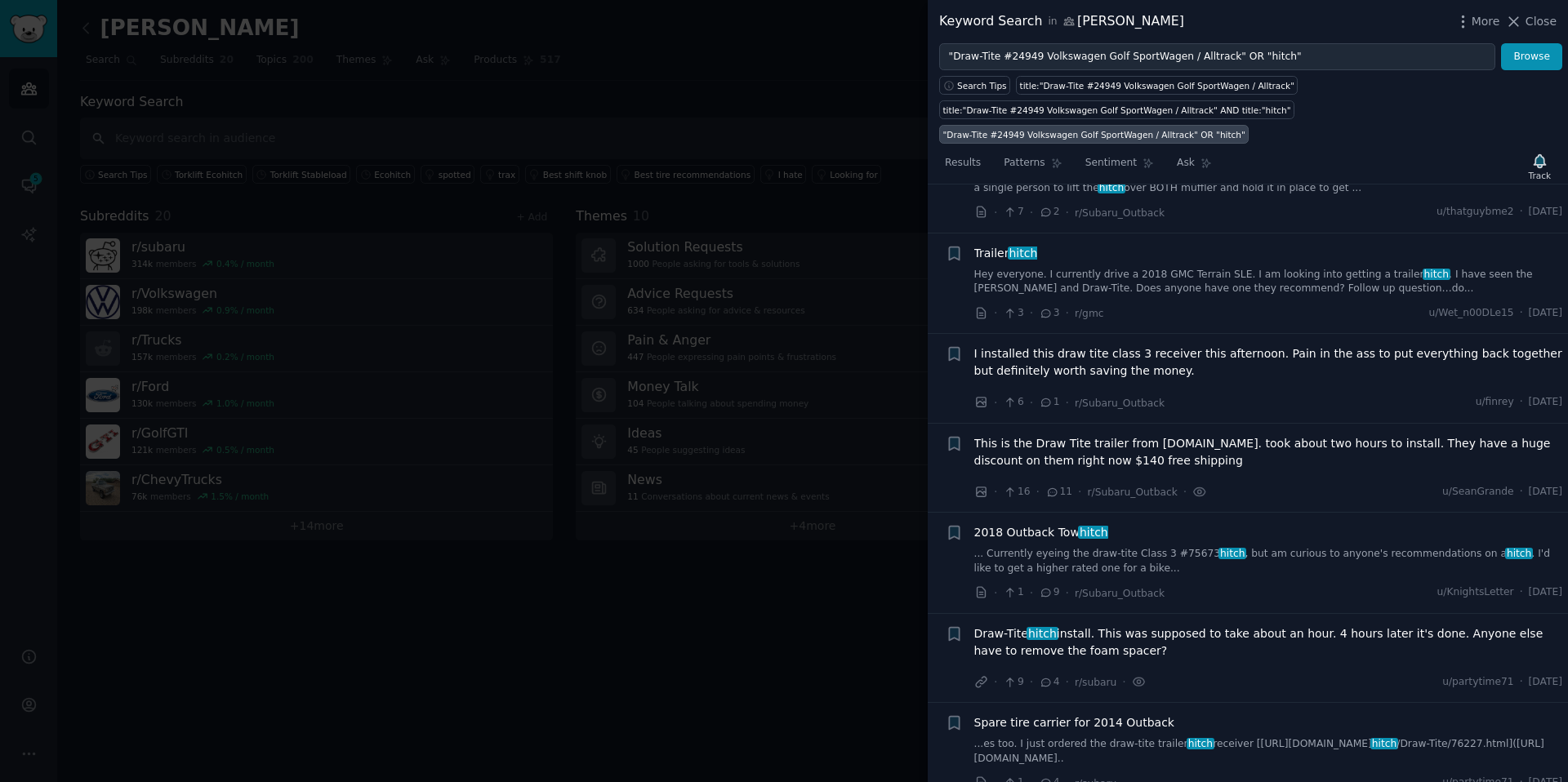
scroll to position [0, 0]
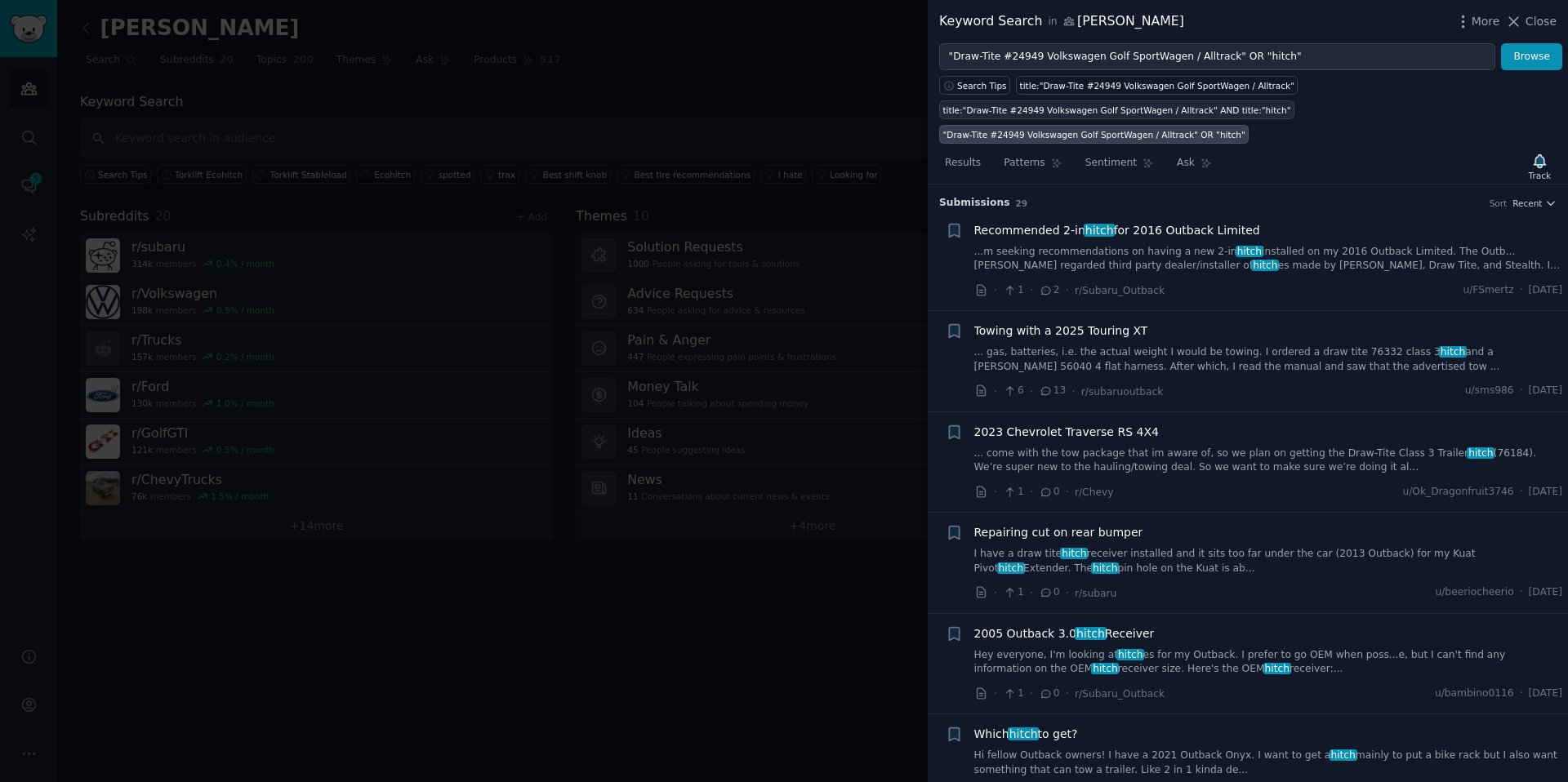
click at [1045, 108] on div "title:"Draw-Tite #24949 Volkswagen Golf SportWagen / Alltrack" AND title:"hitch"" at bounding box center [1117, 110] width 348 height 11
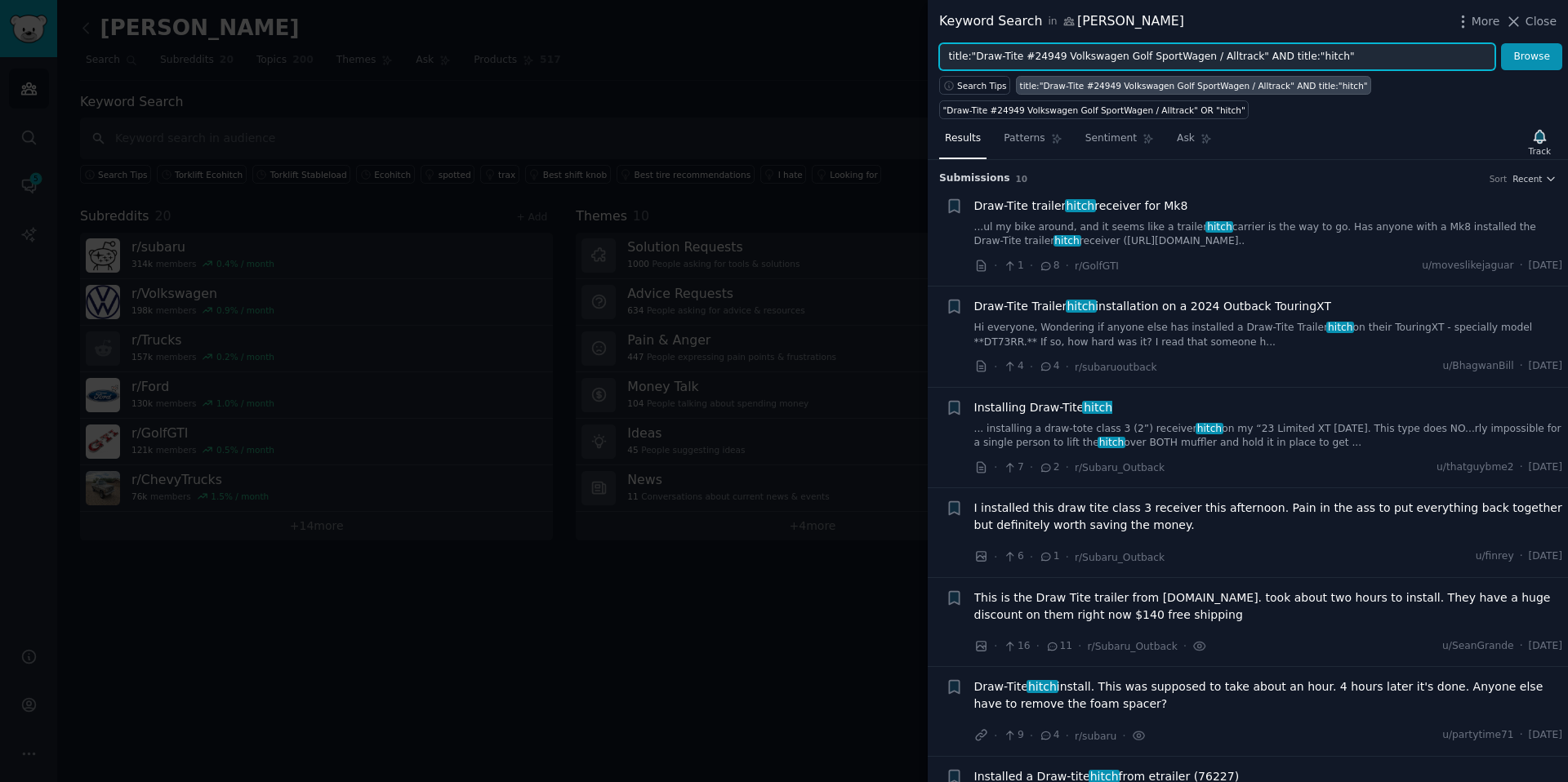
click at [1045, 57] on input "title:"Draw-Tite #24949 Volkswagen Golf SportWagen / Alltrack" AND title:"hitch"" at bounding box center [1217, 57] width 557 height 28
click at [1045, 43] on button "Browse" at bounding box center [1532, 57] width 62 height 28
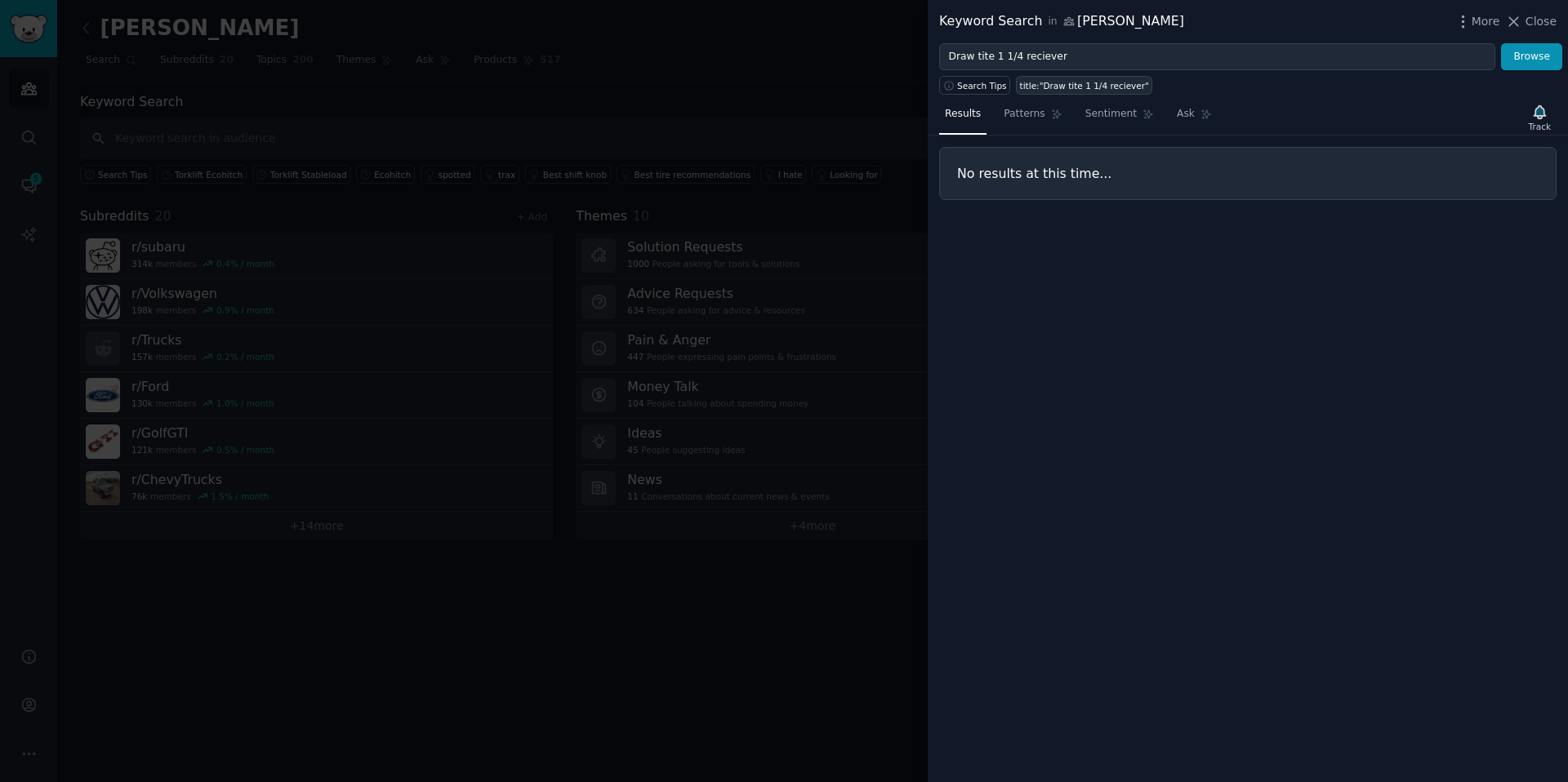
click at [1045, 88] on div "title:"Draw tite 1 1/4 reciever"" at bounding box center [1084, 86] width 129 height 11
click at [967, 84] on span "Search Tips" at bounding box center [982, 86] width 50 height 11
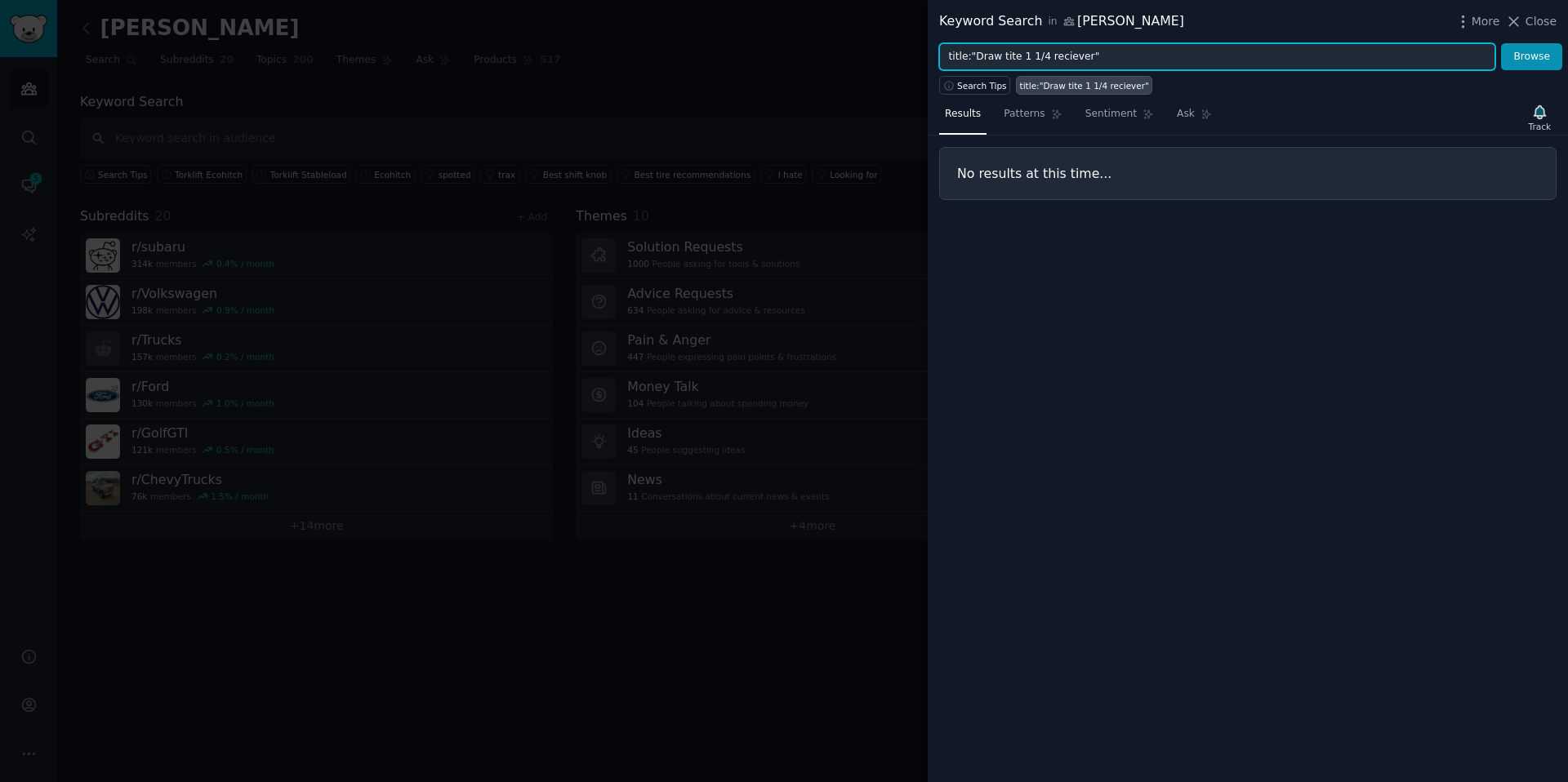
click at [1045, 59] on input "title:"Draw tite 1 1/4 reciever"" at bounding box center [1217, 57] width 557 height 28
drag, startPoint x: 1121, startPoint y: 56, endPoint x: 1022, endPoint y: 58, distance: 99.0
click at [1022, 58] on input "title:"Draw tite 1 1/4 reciever"" at bounding box center [1217, 57] width 557 height 28
click at [1045, 43] on button "Browse" at bounding box center [1532, 57] width 62 height 28
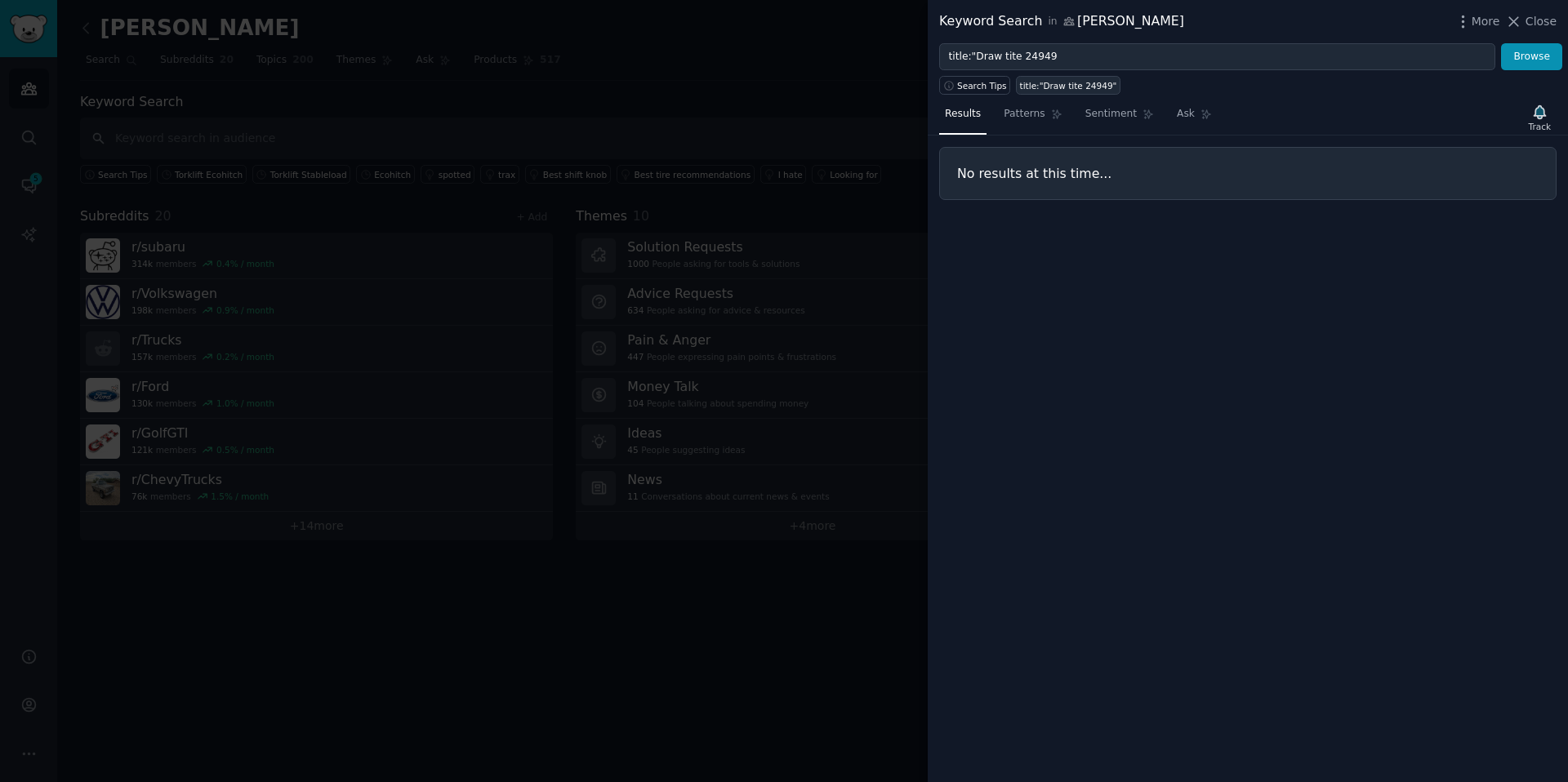
click at [1045, 89] on div "title:"Draw tite 24949"" at bounding box center [1069, 86] width 97 height 11
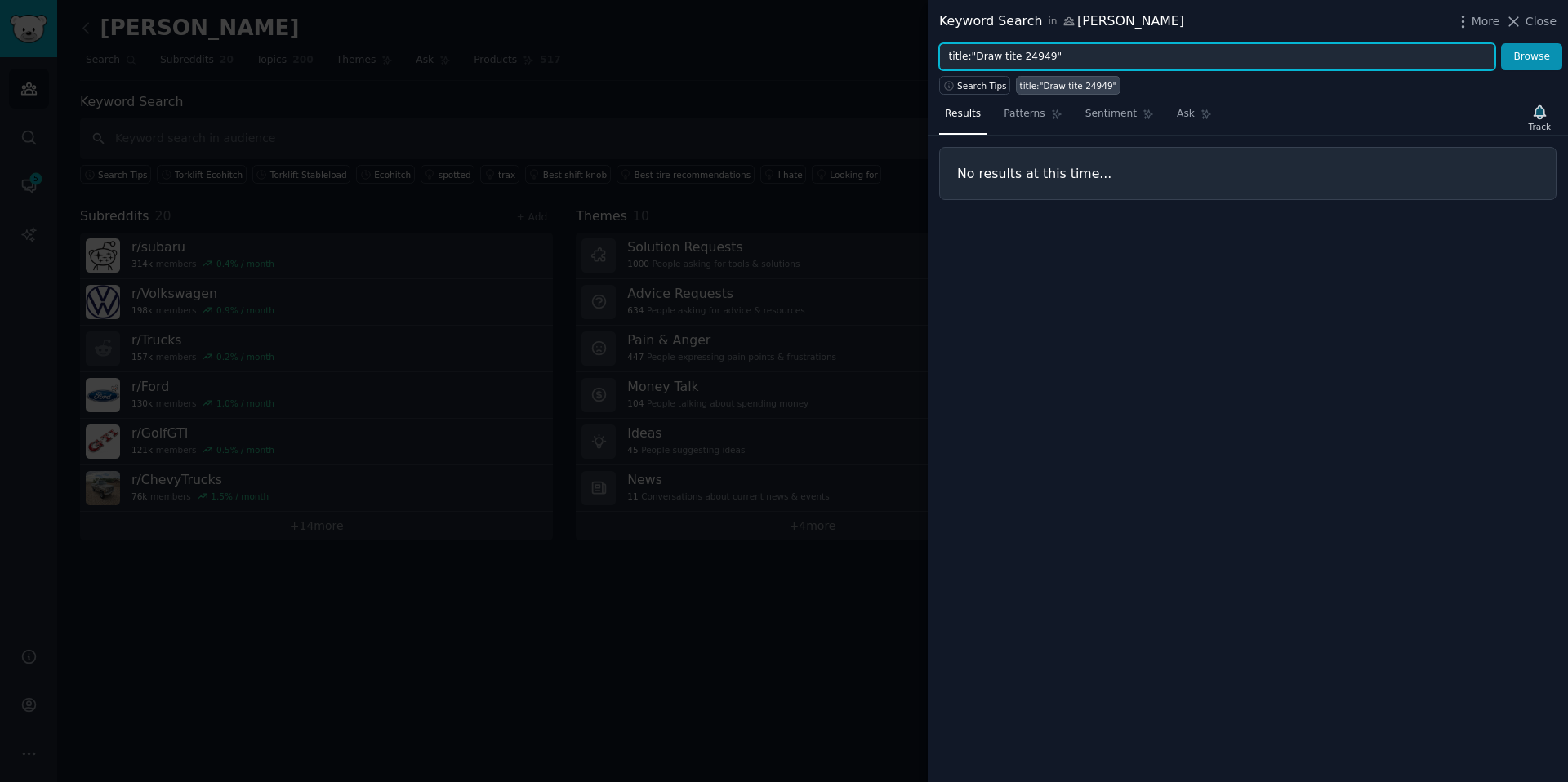
drag, startPoint x: 1000, startPoint y: 59, endPoint x: 1208, endPoint y: 49, distance: 208.2
click at [1003, 58] on input "title:"Draw tite 24949"" at bounding box center [1217, 57] width 557 height 28
click at [1045, 43] on button "Browse" at bounding box center [1532, 57] width 62 height 28
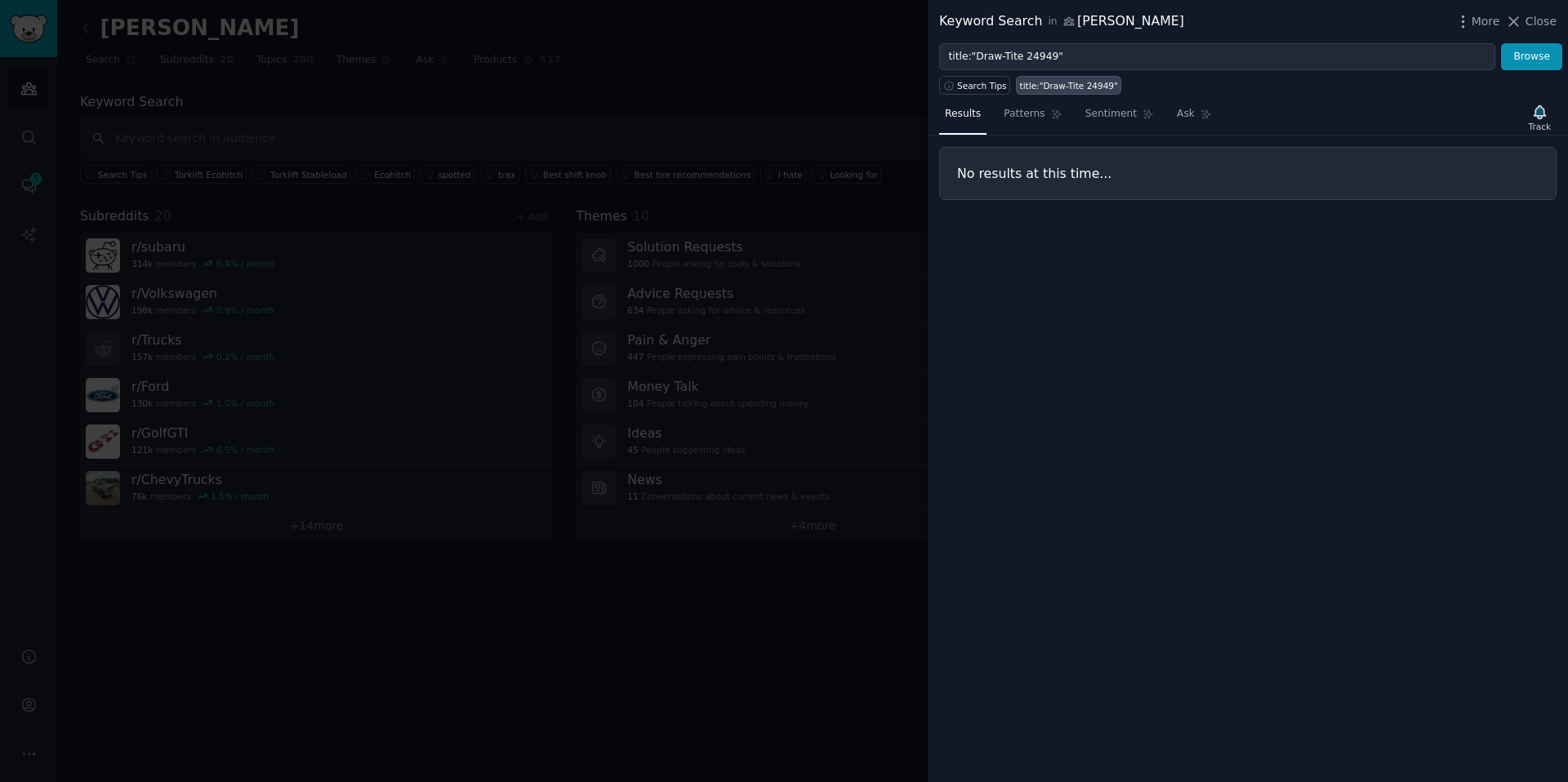
click at [1045, 84] on div "title:"Draw-Tite 24949"" at bounding box center [1069, 86] width 98 height 11
click at [1045, 88] on div "title:"Draw-Tite 24949"" at bounding box center [1069, 86] width 98 height 11
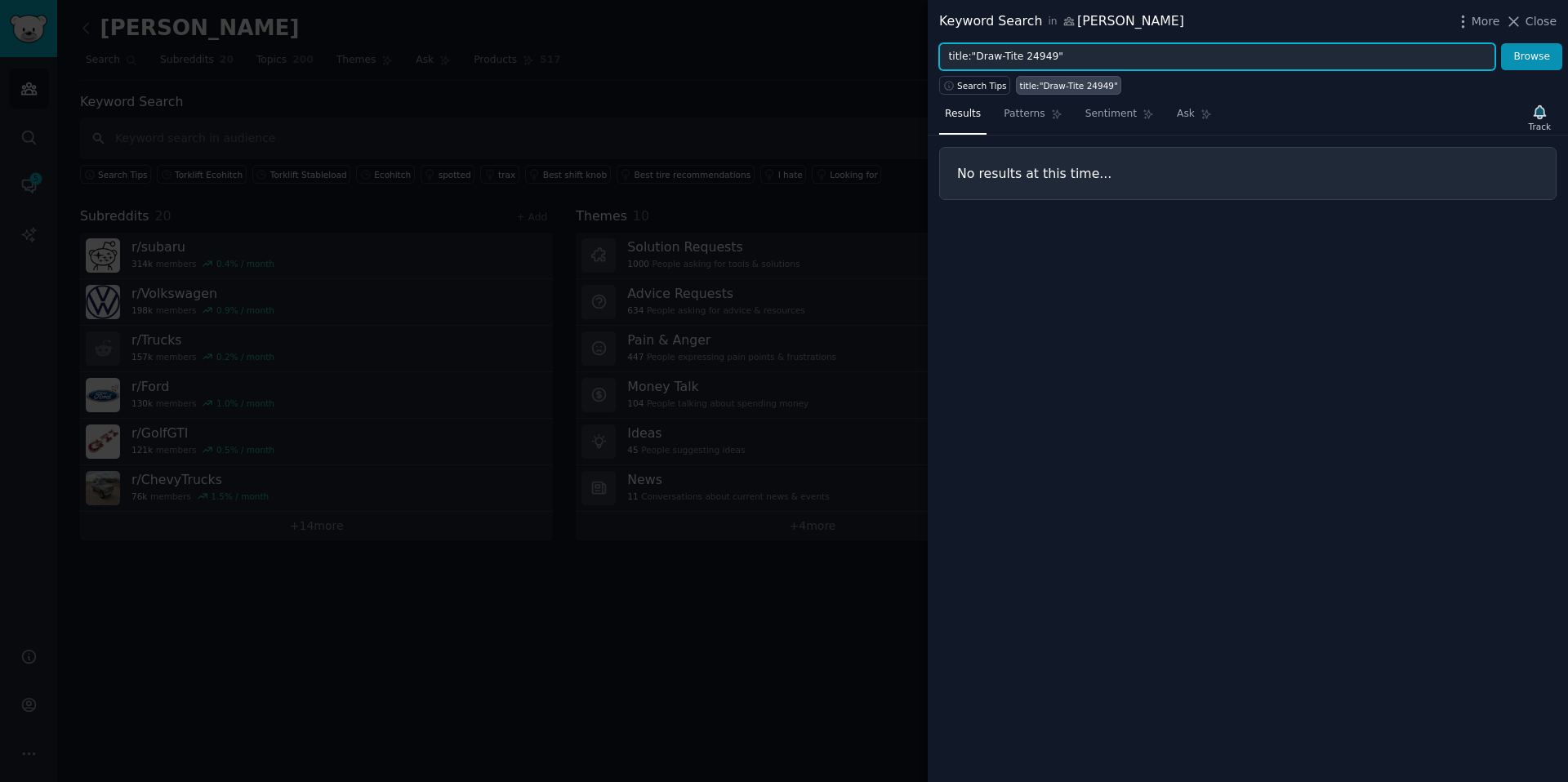
click at [1045, 52] on input "title:"Draw-Tite 24949"" at bounding box center [1217, 57] width 557 height 28
click at [1045, 43] on button "Browse" at bounding box center [1532, 57] width 62 height 28
type input "x7315 hitch"
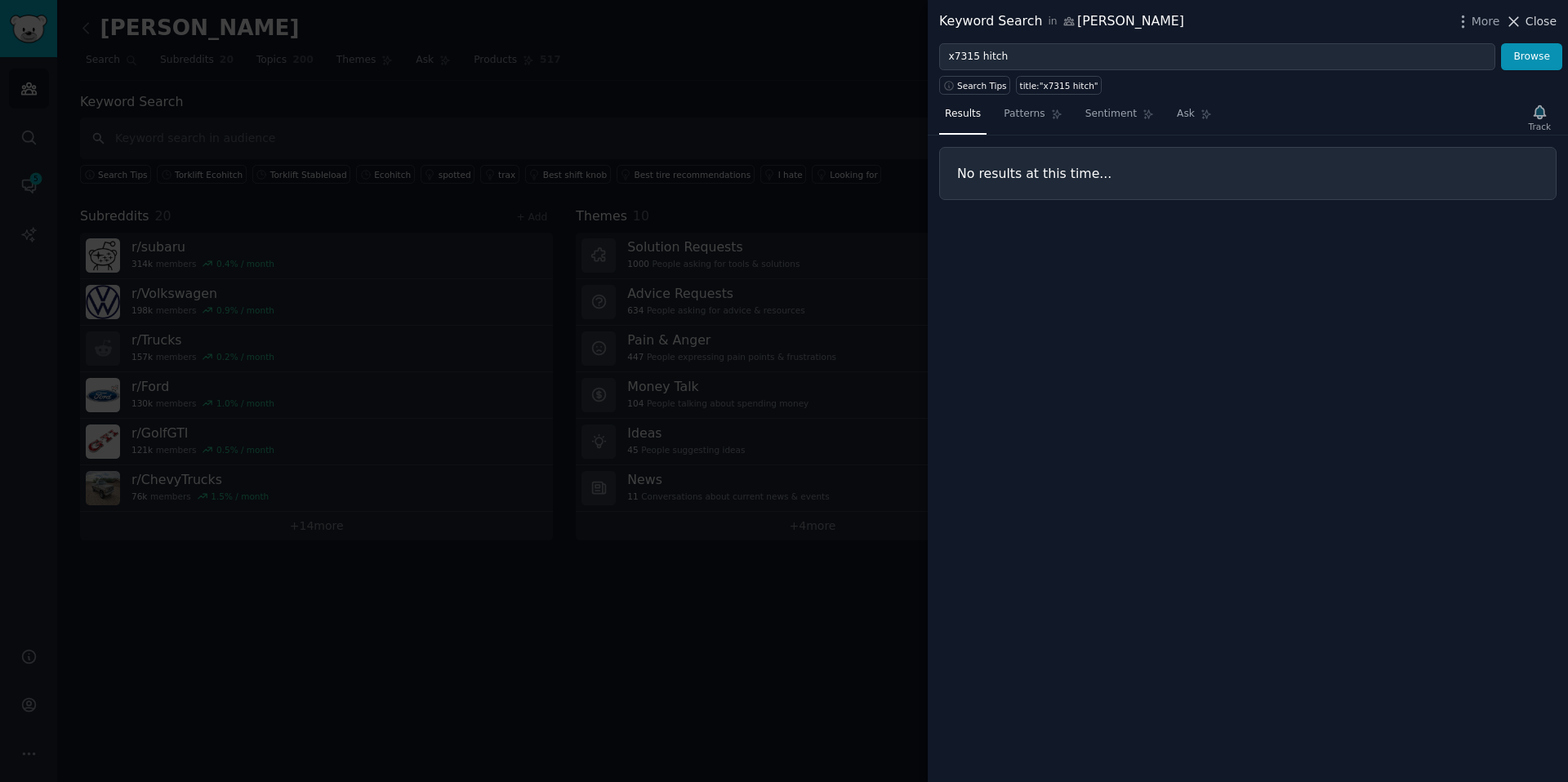
click at [1045, 25] on span "Close" at bounding box center [1542, 21] width 31 height 17
click at [752, 122] on div at bounding box center [784, 391] width 1568 height 782
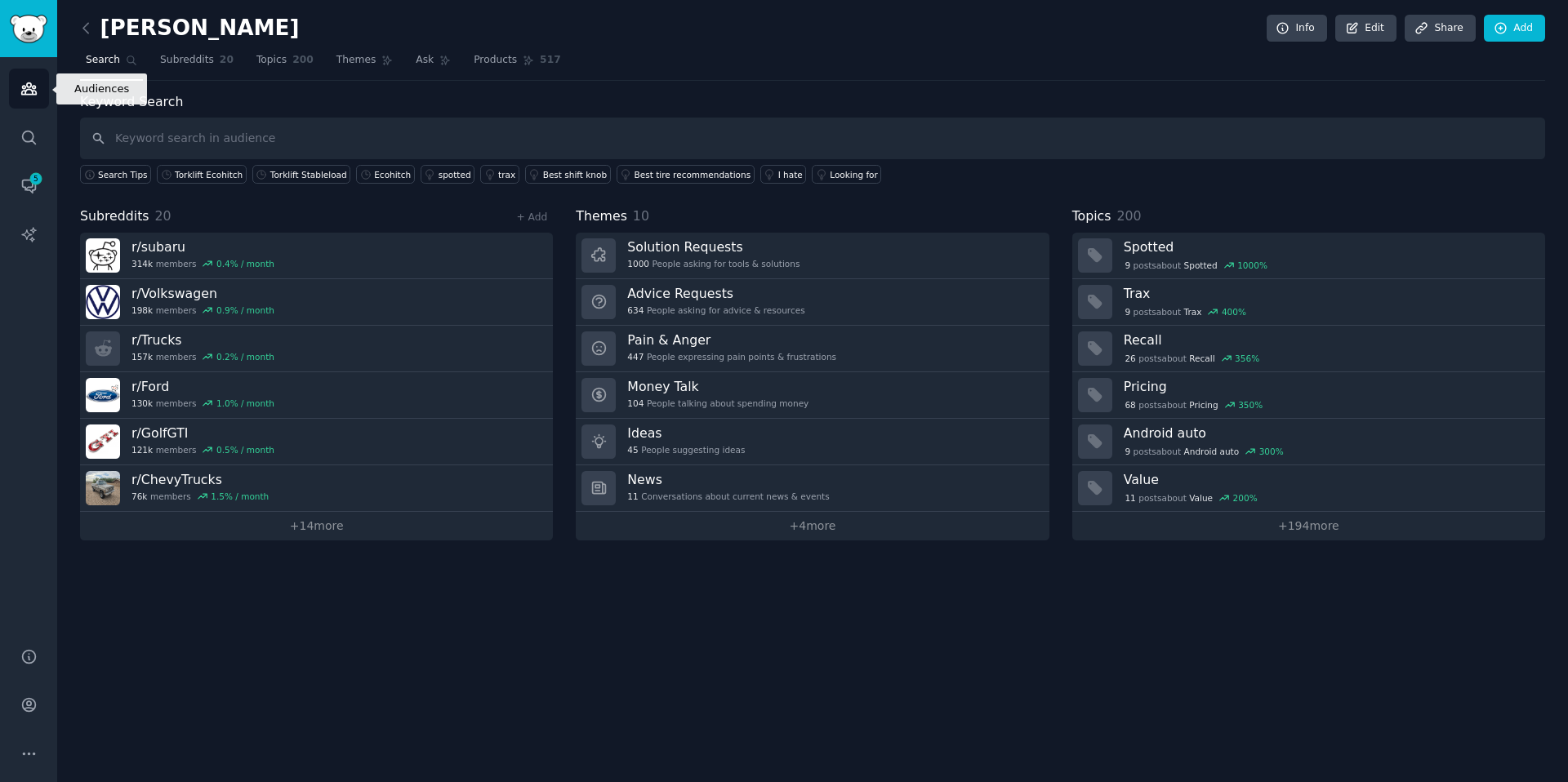
click at [35, 82] on icon "Sidebar" at bounding box center [29, 89] width 17 height 17
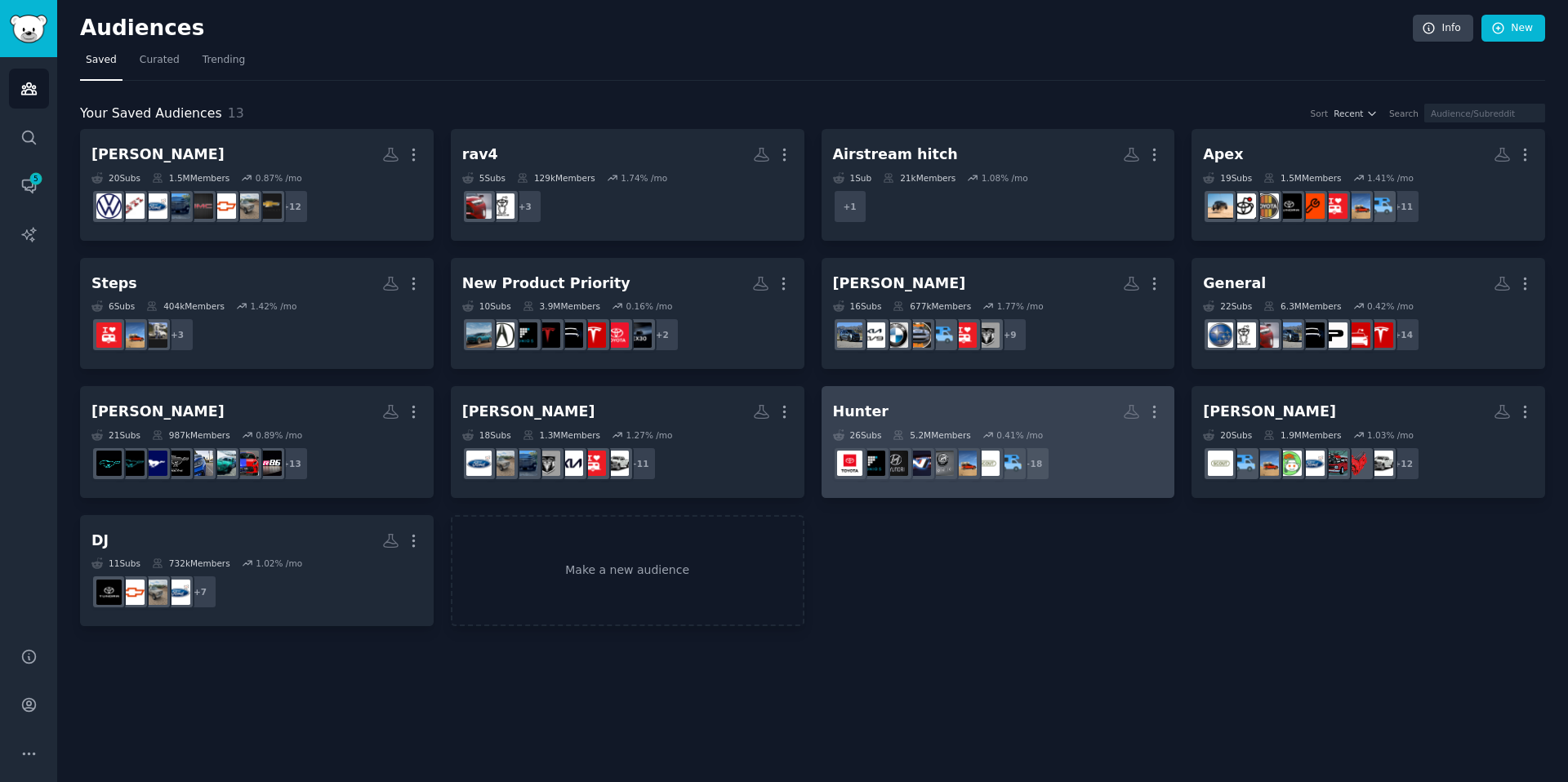
click at [1045, 480] on dd "+ 18" at bounding box center [998, 464] width 331 height 46
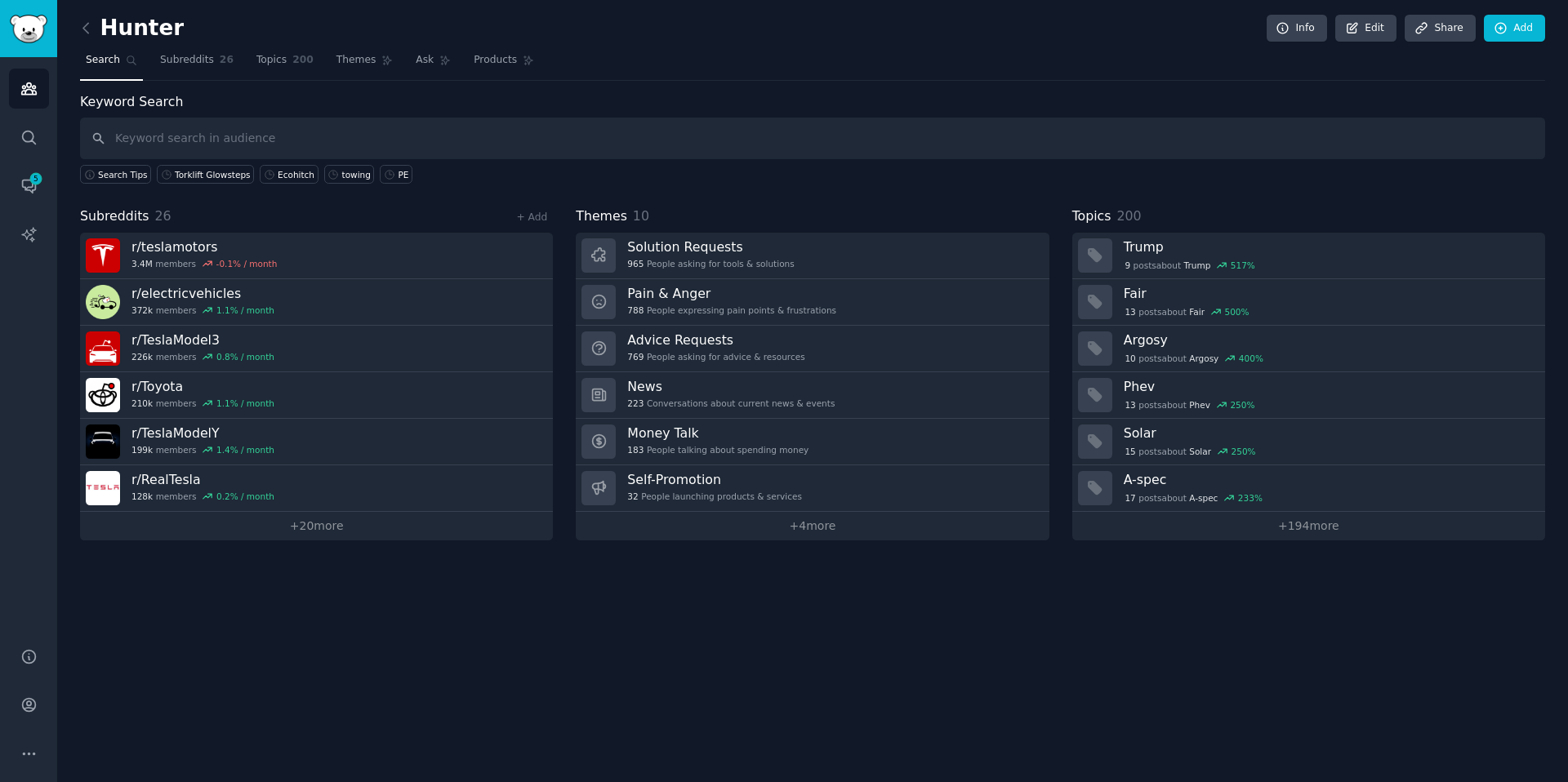
click at [558, 148] on input "text" at bounding box center [813, 138] width 1465 height 42
click at [592, 139] on input "Draw-Tite Sku24949" at bounding box center [813, 138] width 1465 height 42
type input "Draw-Tite Sku24949"
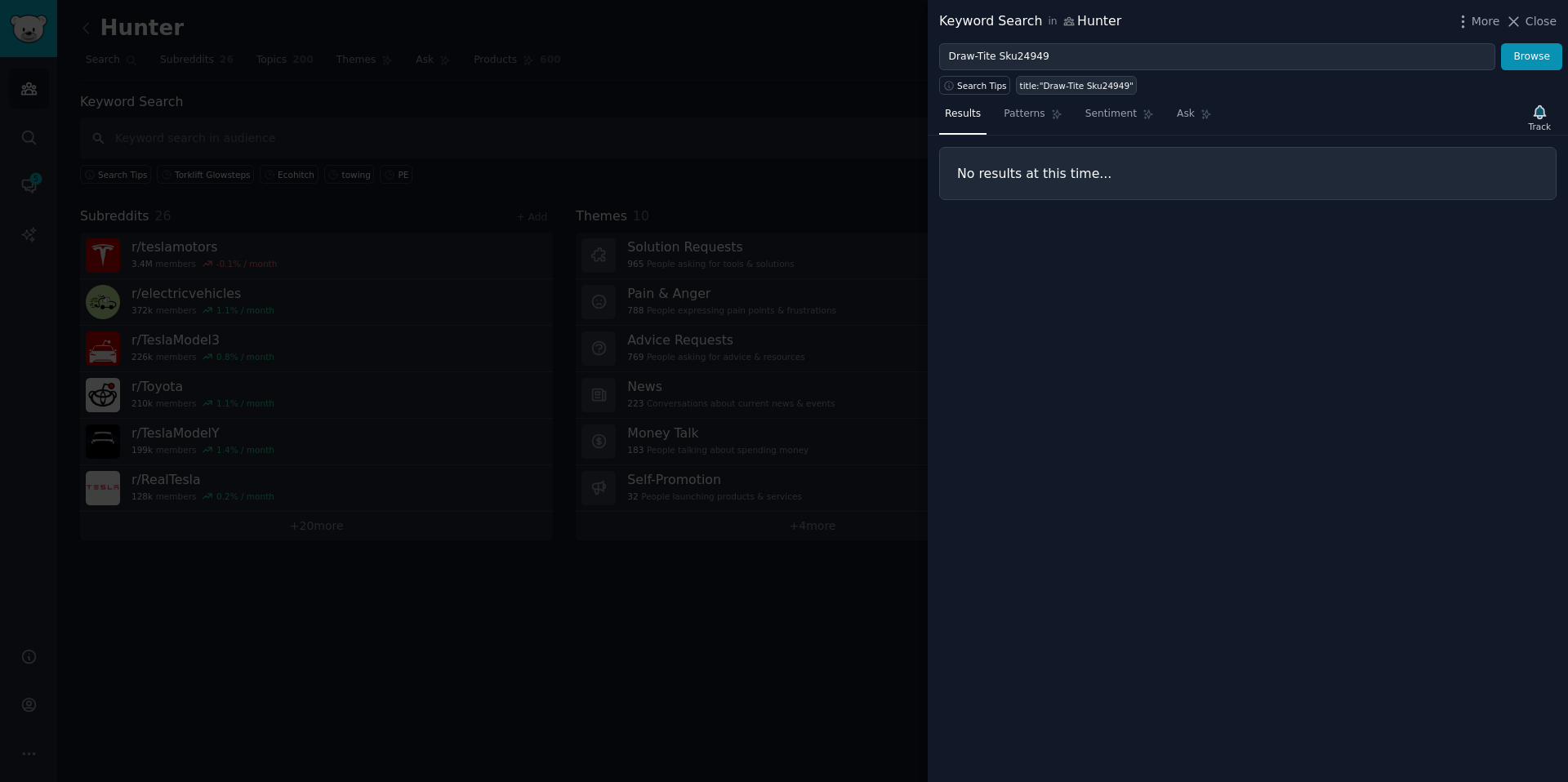
click at [1045, 85] on div "title:"Draw-Tite Sku24949"" at bounding box center [1077, 86] width 113 height 11
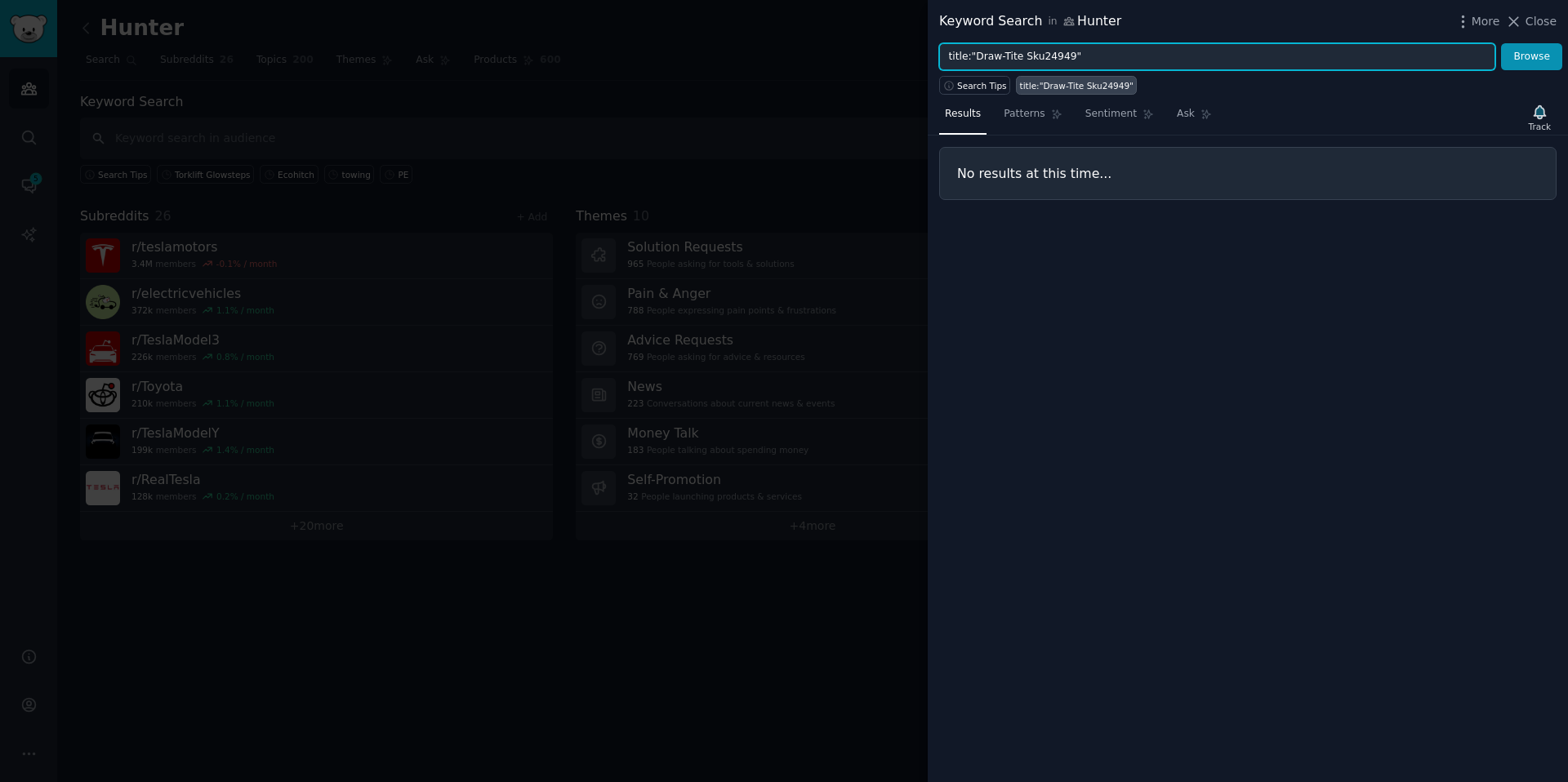
drag, startPoint x: 1043, startPoint y: 59, endPoint x: 1029, endPoint y: 58, distance: 14.0
click at [1029, 58] on input "title:"Draw-Tite Sku24949"" at bounding box center [1217, 57] width 557 height 28
click at [1045, 43] on button "Browse" at bounding box center [1532, 57] width 62 height 28
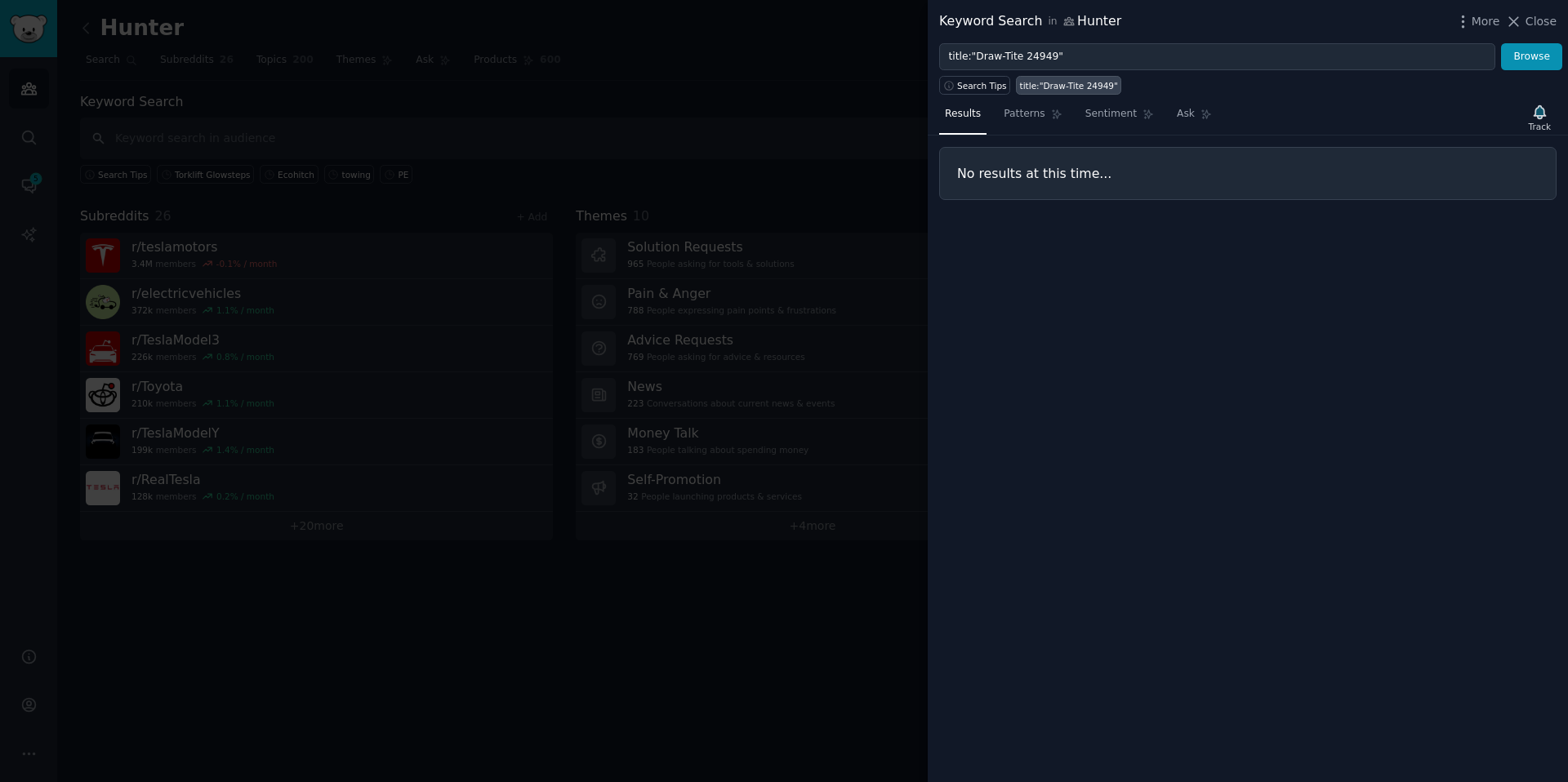
click at [1045, 81] on div "title:"Draw-Tite 24949"" at bounding box center [1069, 86] width 98 height 11
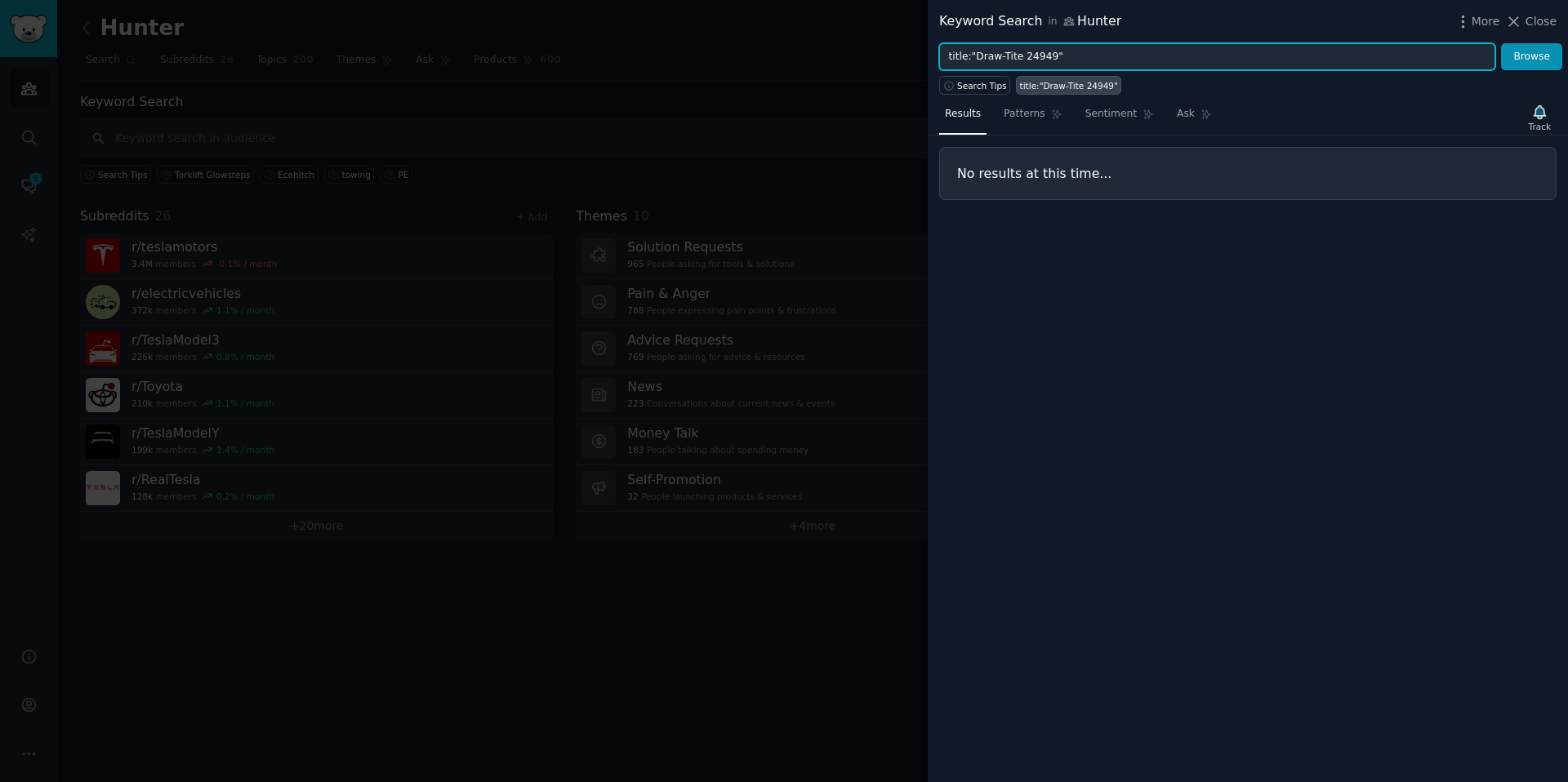
drag, startPoint x: 1116, startPoint y: 62, endPoint x: 1023, endPoint y: 62, distance: 93.0
click at [1023, 62] on input "title:"Draw-Tite 24949"" at bounding box center [1217, 57] width 557 height 28
click at [1045, 43] on button "Browse" at bounding box center [1532, 57] width 62 height 28
click at [1045, 62] on input "title:"Draw-Tite 24949"" at bounding box center [1217, 57] width 557 height 28
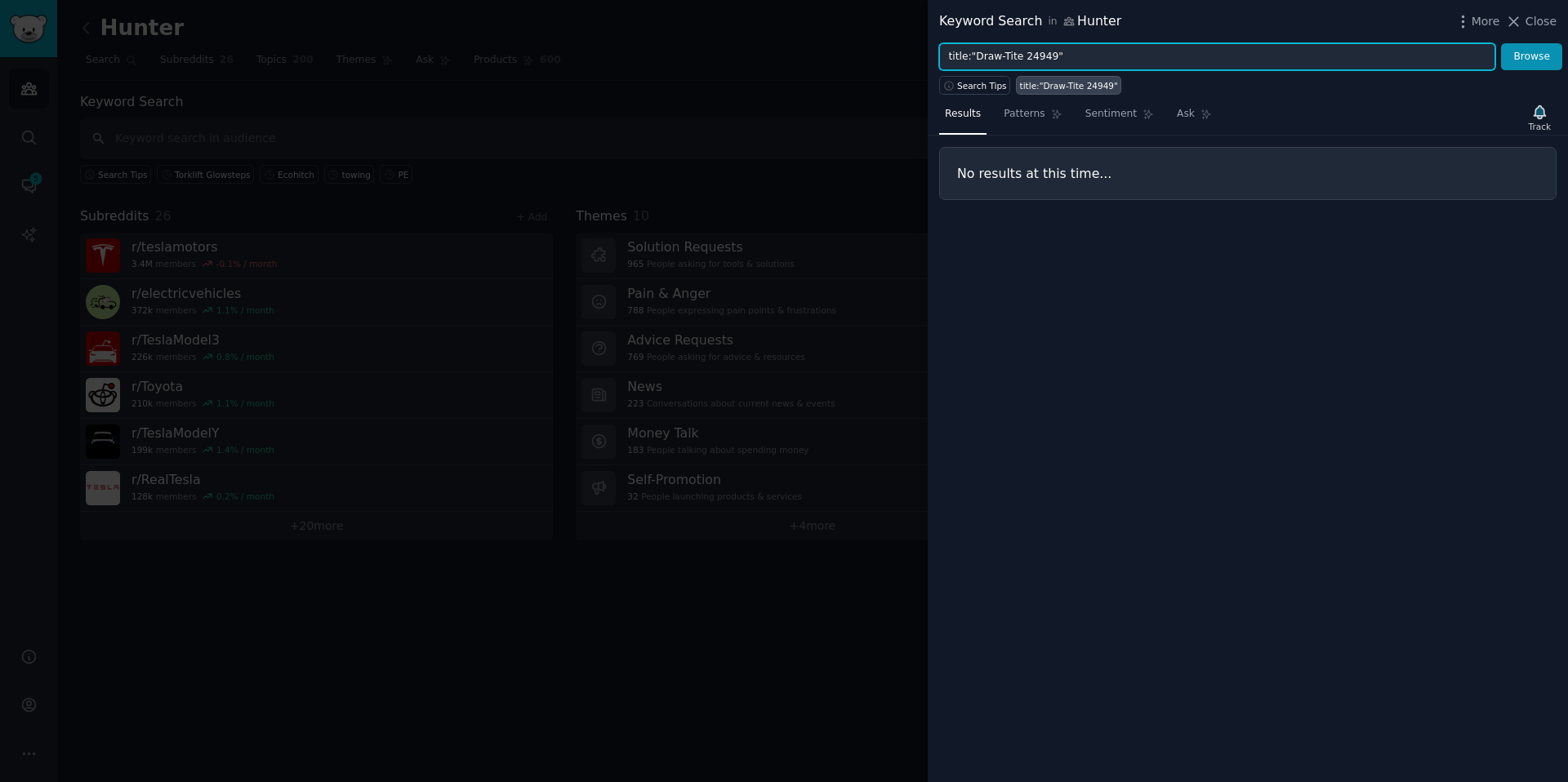
click at [1045, 62] on input "title:"Draw-Tite 24949"" at bounding box center [1217, 57] width 557 height 28
paste input "Draw-Tite #24949 (Volkswagen Golf SportWagen / Alltrack)"
click at [1045, 43] on button "Browse" at bounding box center [1532, 57] width 62 height 28
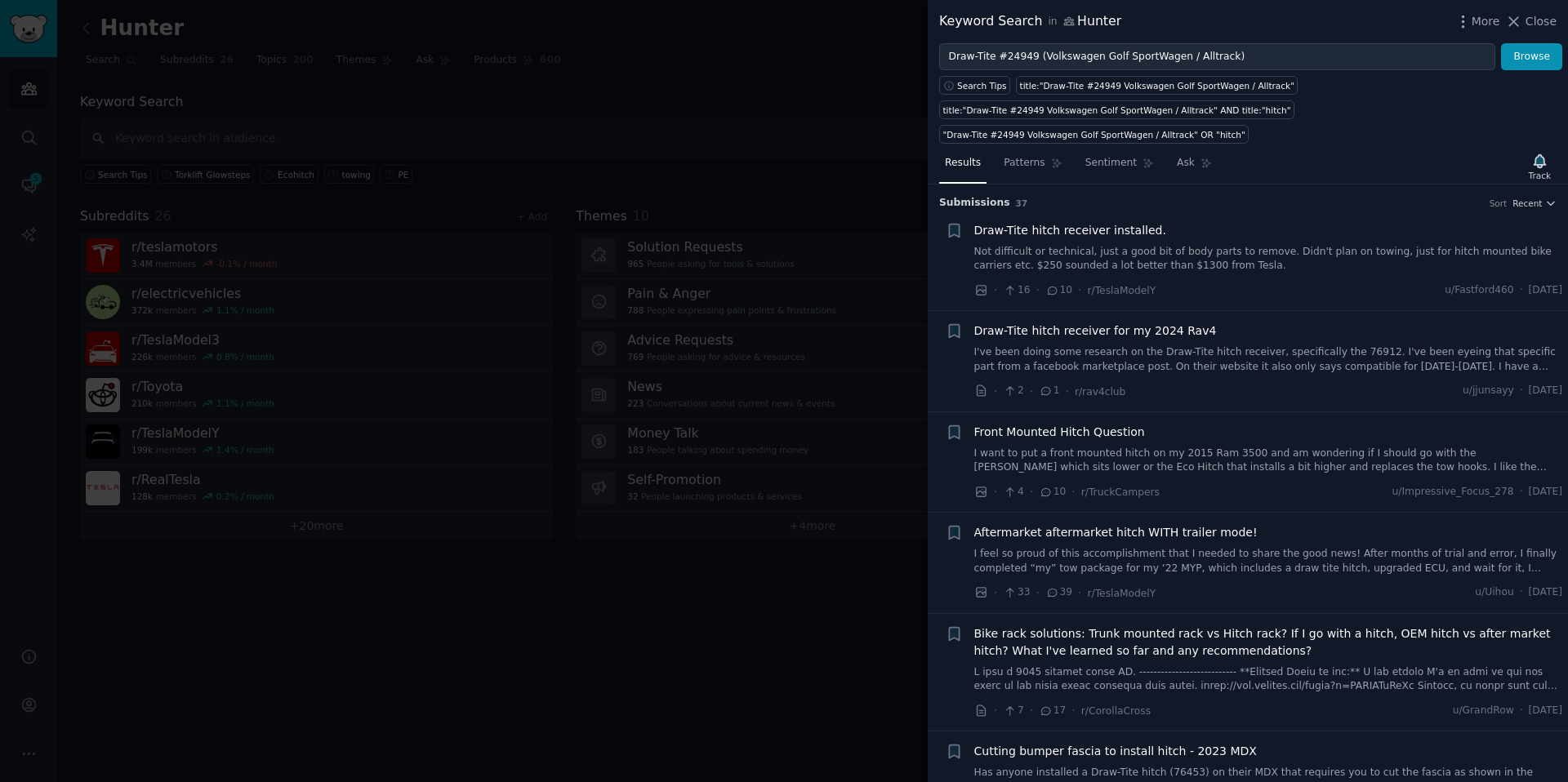
click at [1045, 261] on link "Not difficult or technical, just a good bit of body parts to remove. Didn't pla…" at bounding box center [1268, 258] width 589 height 29
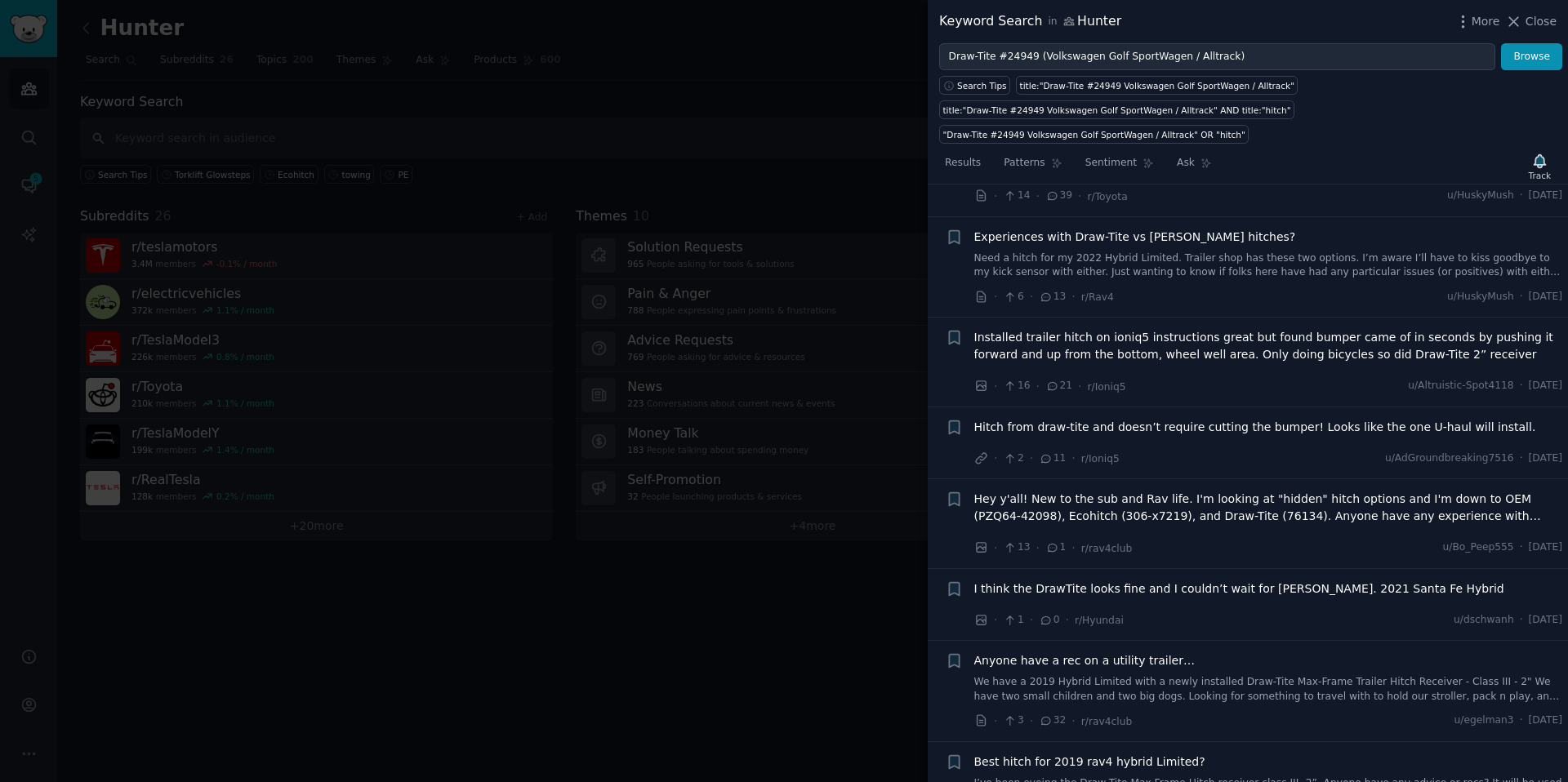
scroll to position [3205, 0]
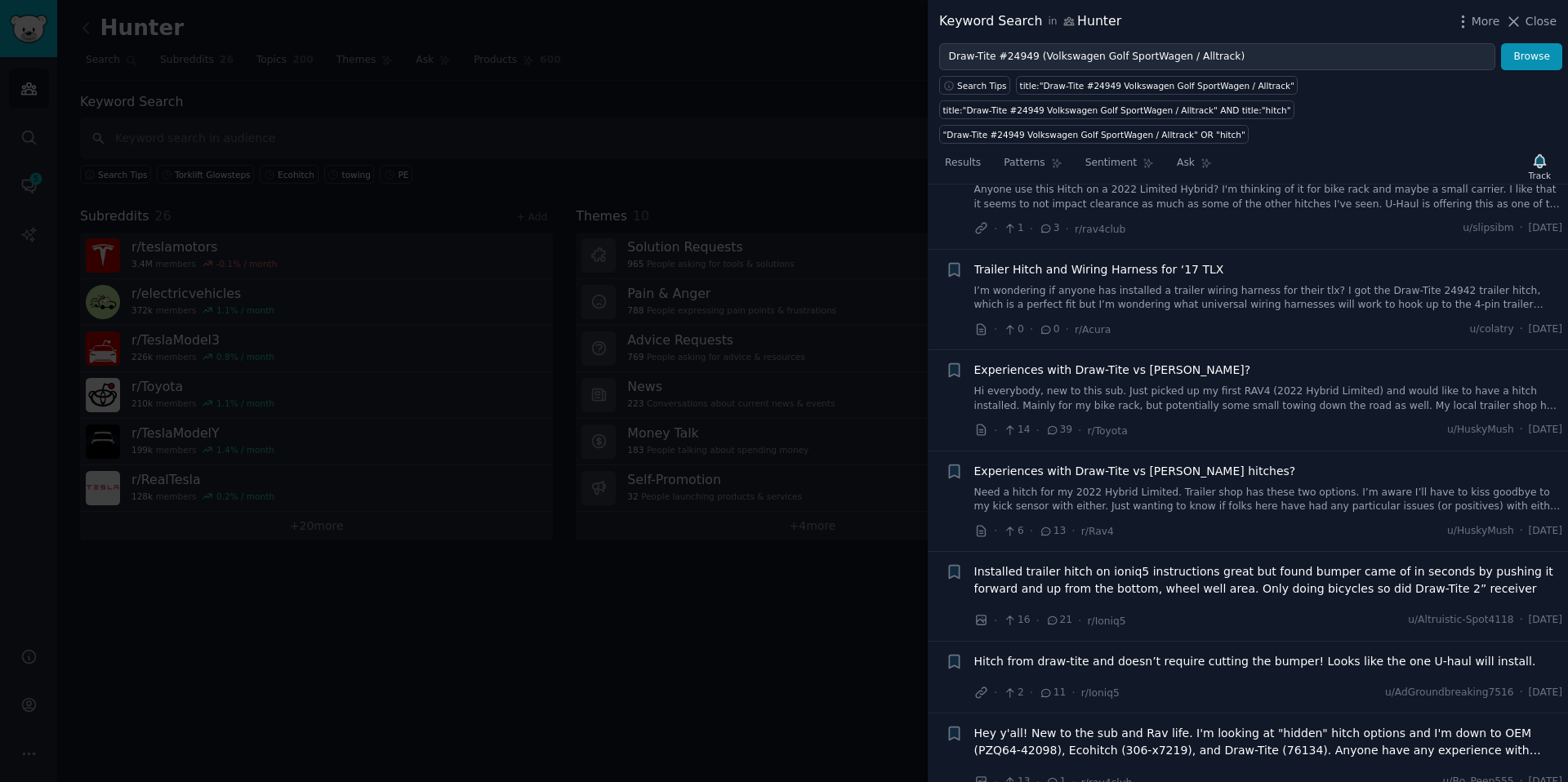
click at [1045, 370] on span "Experiences with Draw-Tite vs [PERSON_NAME]?" at bounding box center [1112, 370] width 277 height 17
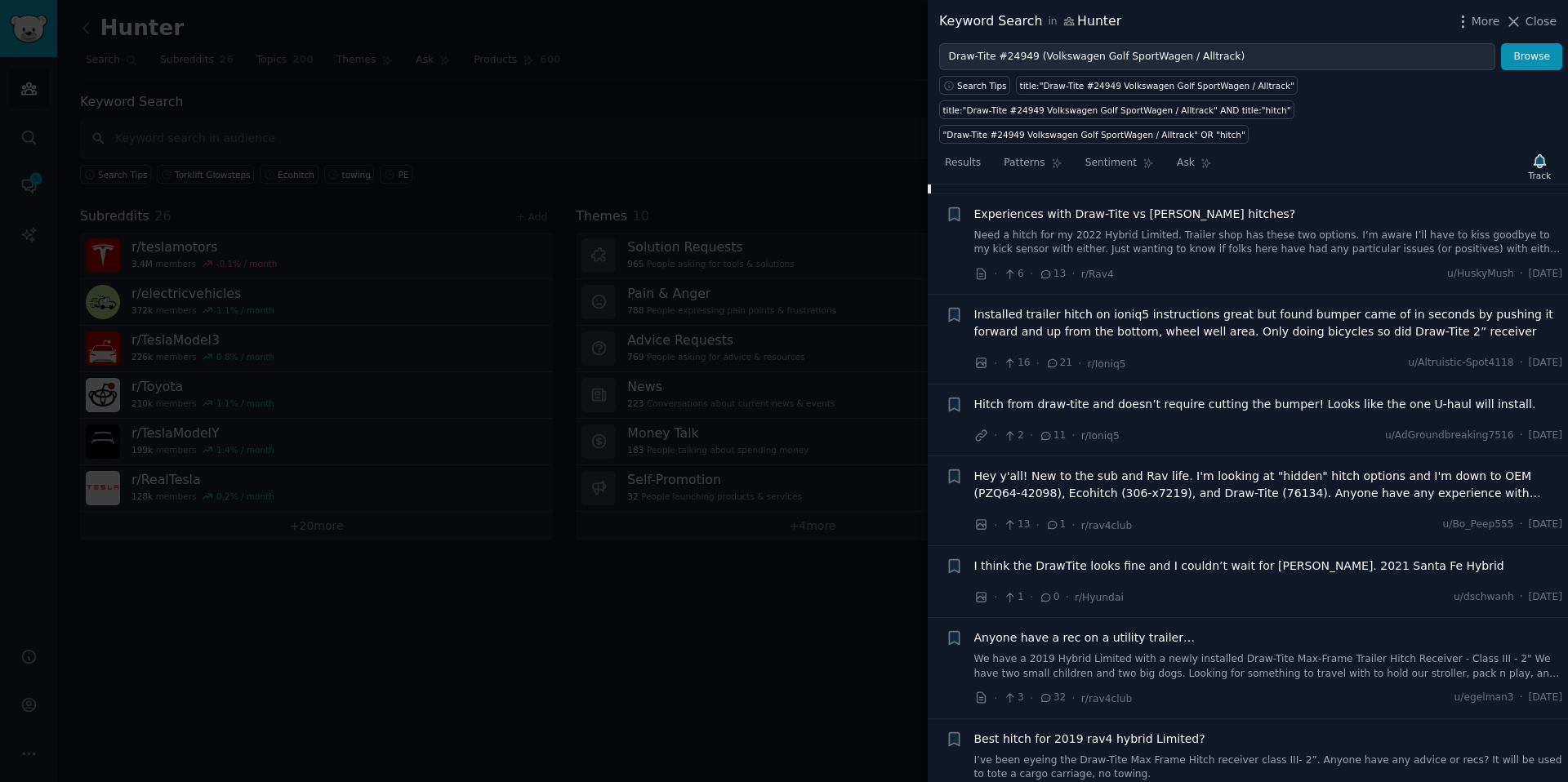
scroll to position [2786, 0]
click at [1045, 86] on div "title:"Draw-Tite #24949 Volkswagen Golf SportWagen / Alltrack"" at bounding box center [1158, 86] width 274 height 11
type input "title:"Draw-Tite #24949 Volkswagen Golf SportWagen / Alltrack""
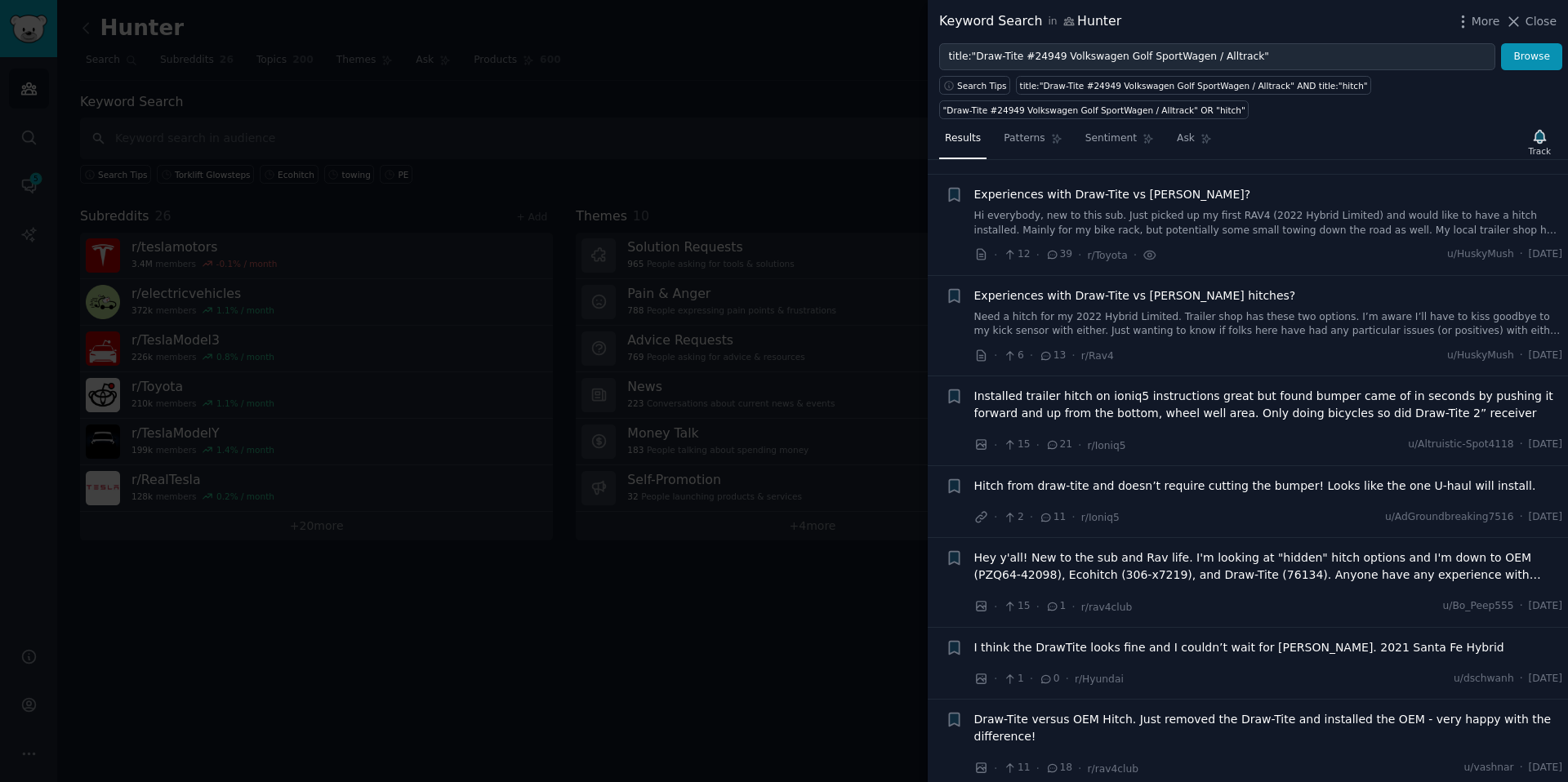
scroll to position [725, 0]
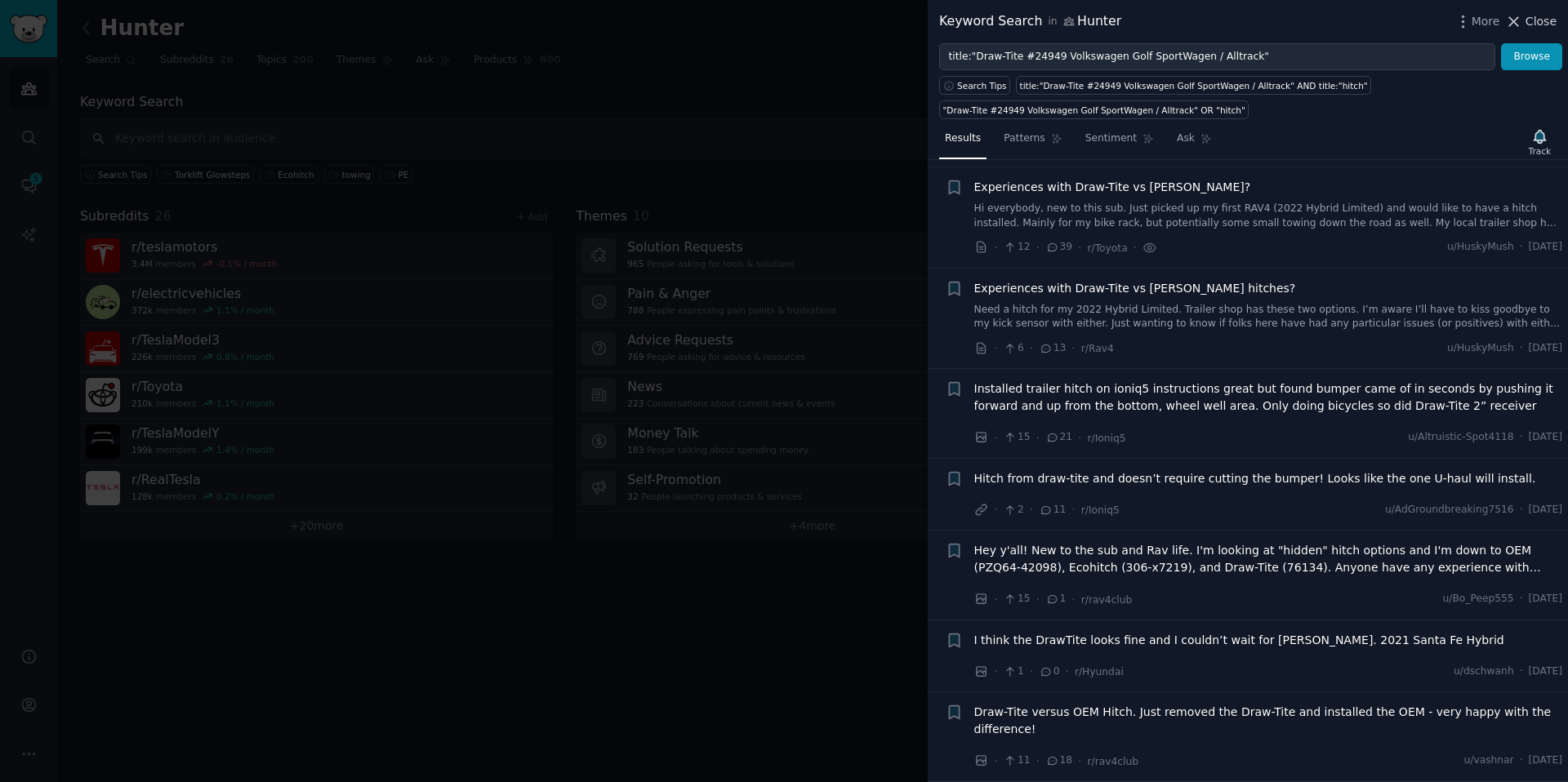
click at [1045, 24] on span "Close" at bounding box center [1542, 21] width 31 height 17
